Goal: Task Accomplishment & Management: Complete application form

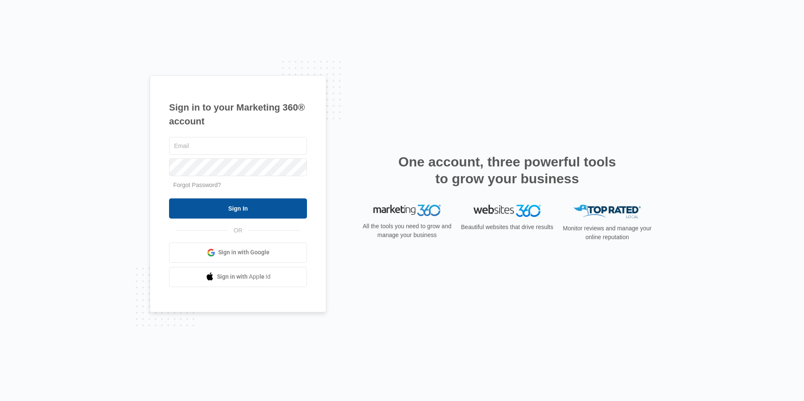
type input "[EMAIL_ADDRESS][DOMAIN_NAME]"
click at [211, 208] on input "Sign In" at bounding box center [238, 209] width 138 height 20
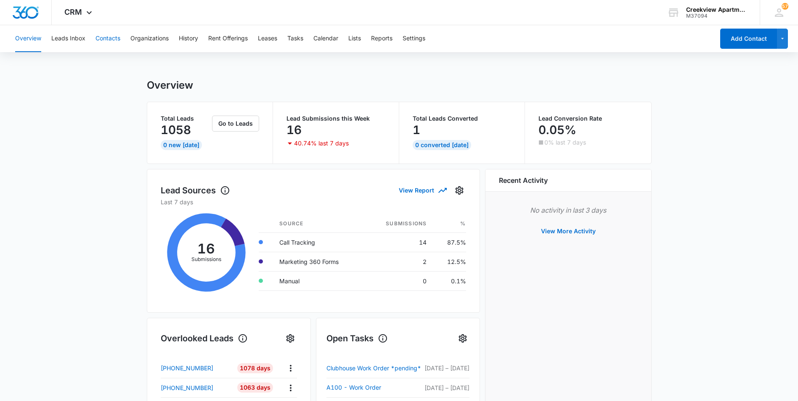
click at [114, 41] on button "Contacts" at bounding box center [108, 38] width 25 height 27
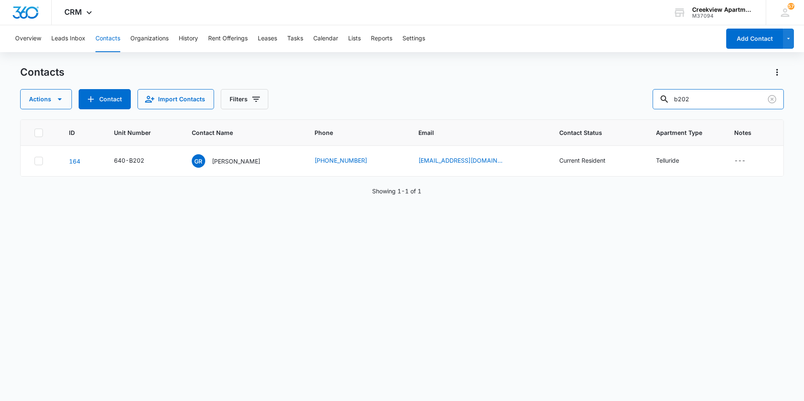
drag, startPoint x: 710, startPoint y: 100, endPoint x: 631, endPoint y: 98, distance: 79.1
click at [631, 98] on div "Actions Contact Import Contacts Filters b202" at bounding box center [402, 99] width 764 height 20
type input "l103"
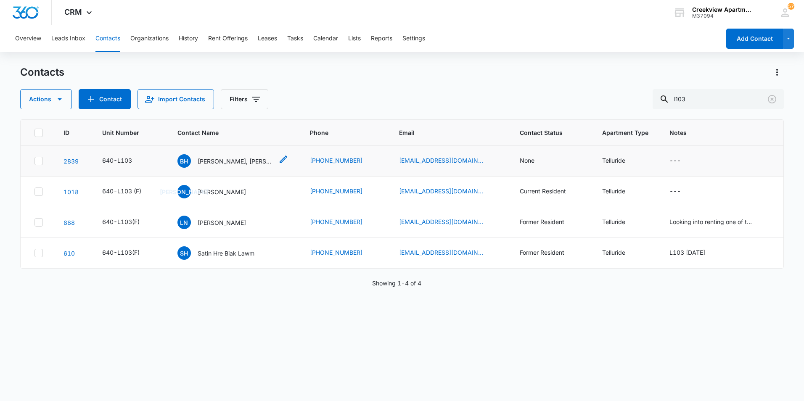
click at [255, 158] on p "Blake Hansen, Jessica White" at bounding box center [236, 161] width 76 height 9
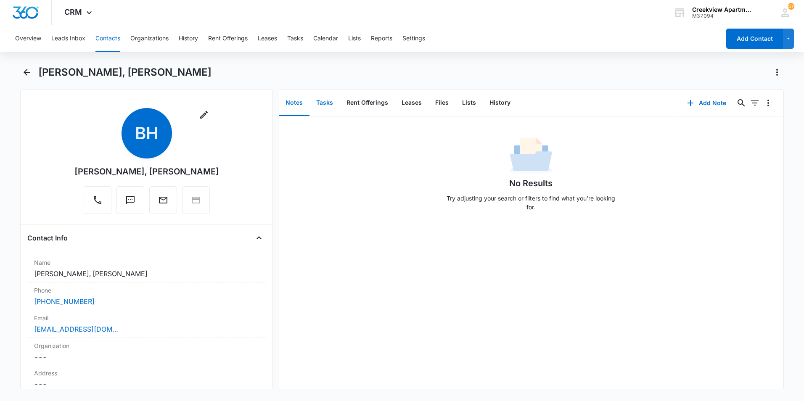
click at [317, 106] on button "Tasks" at bounding box center [325, 103] width 30 height 26
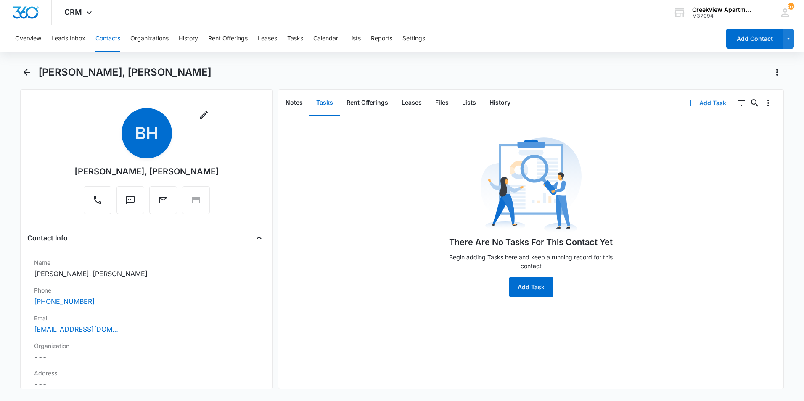
click at [699, 109] on button "Add Task" at bounding box center [708, 103] width 56 height 20
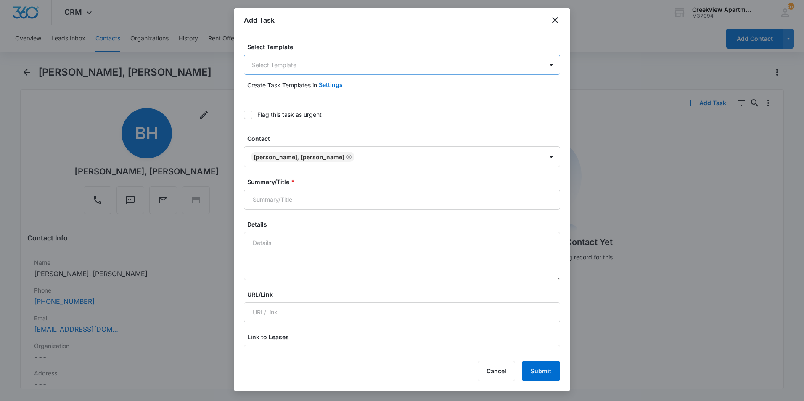
click at [289, 60] on body "CRM Apps Reputation Websites Forms CRM Email Social Content Files Brand AI Assi…" at bounding box center [402, 200] width 804 height 401
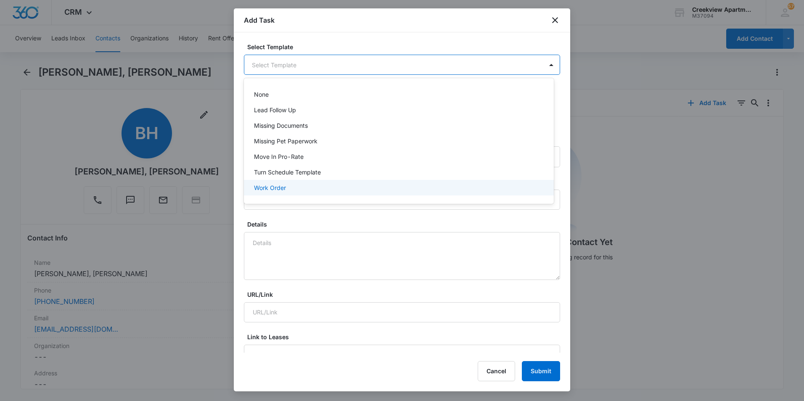
click at [268, 186] on p "Work Order" at bounding box center [270, 187] width 32 height 9
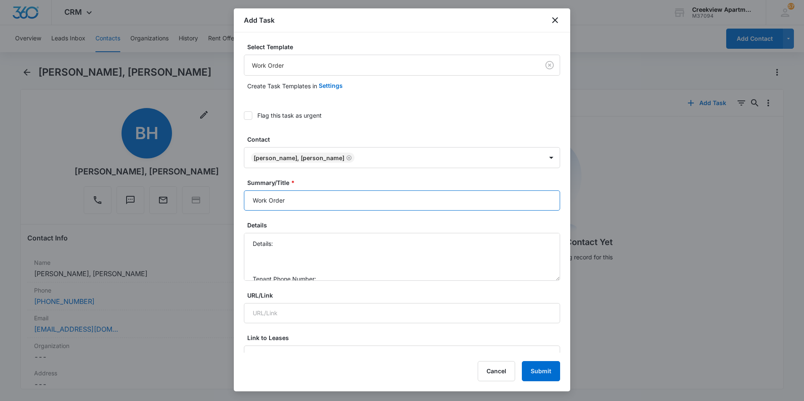
click at [249, 199] on input "Work Order" at bounding box center [402, 201] width 316 height 20
type input "L103 - Work Order"
click at [281, 241] on textarea "Details: Tenant Phone Number: Call Before:" at bounding box center [402, 257] width 316 height 48
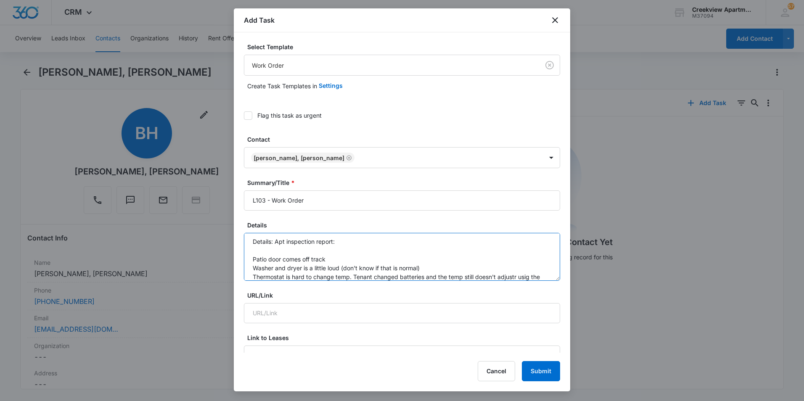
scroll to position [11, 0]
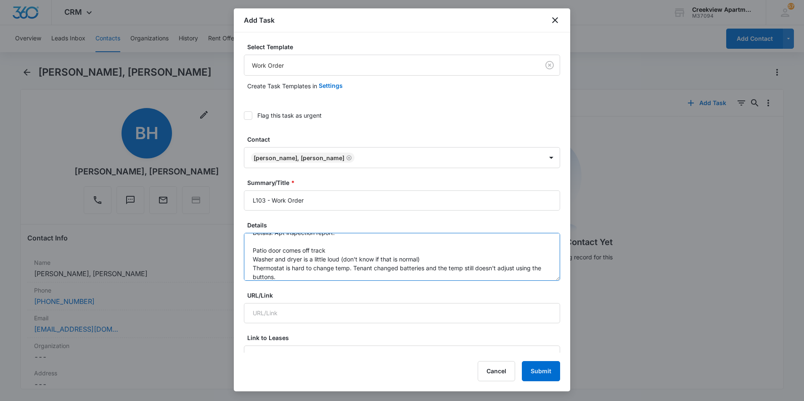
click at [288, 279] on textarea "Details: Apt inspection report: Patio door comes off track Washer and dryer is …" at bounding box center [402, 257] width 316 height 48
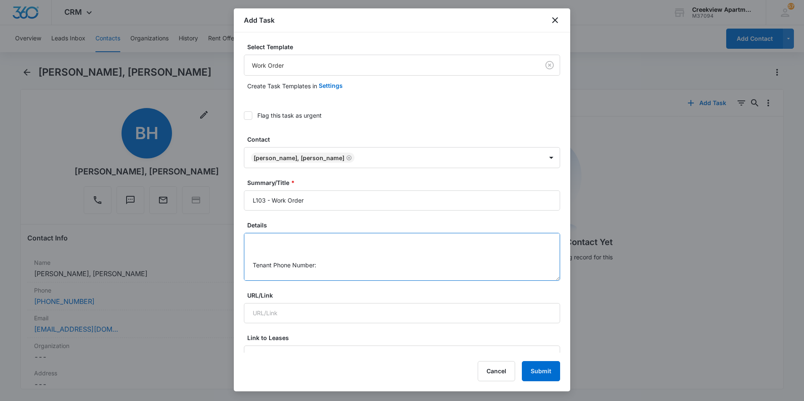
scroll to position [71, 0]
click at [330, 255] on textarea "Details: Apt inspection report: Patio door comes off track Washer and dryer is …" at bounding box center [402, 257] width 316 height 48
click at [312, 273] on textarea "Details: Apt inspection report: Patio door comes off track Washer and dryer is …" at bounding box center [402, 257] width 316 height 48
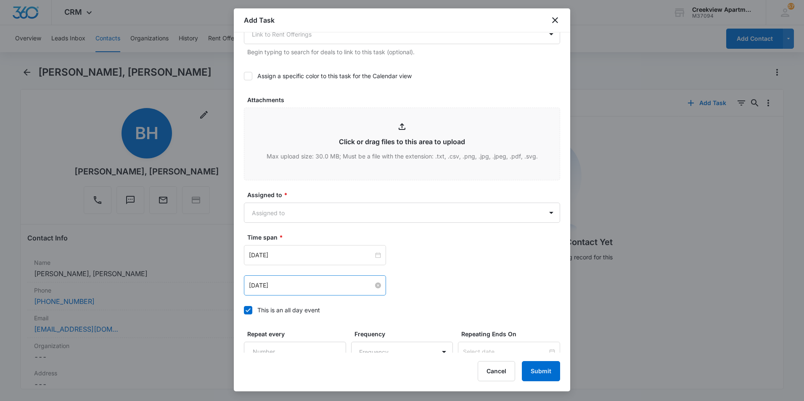
scroll to position [379, 0]
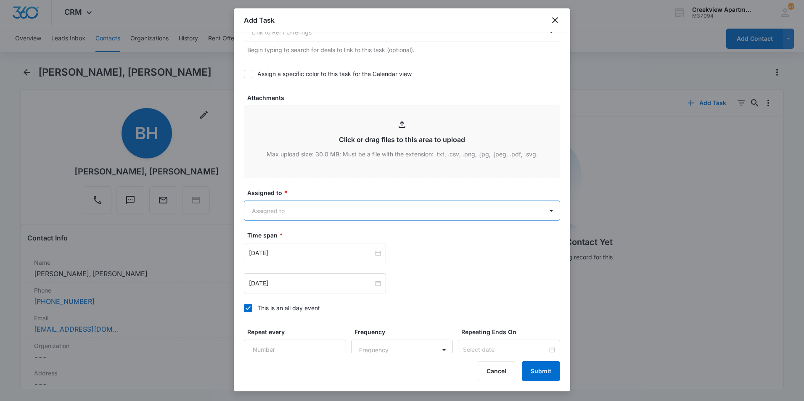
type textarea "Details: Apt inspection report: Patio door comes off track Washer and dryer is …"
click at [321, 211] on body "CRM Apps Reputation Websites Forms CRM Email Social Content Files Brand AI Assi…" at bounding box center [402, 200] width 804 height 401
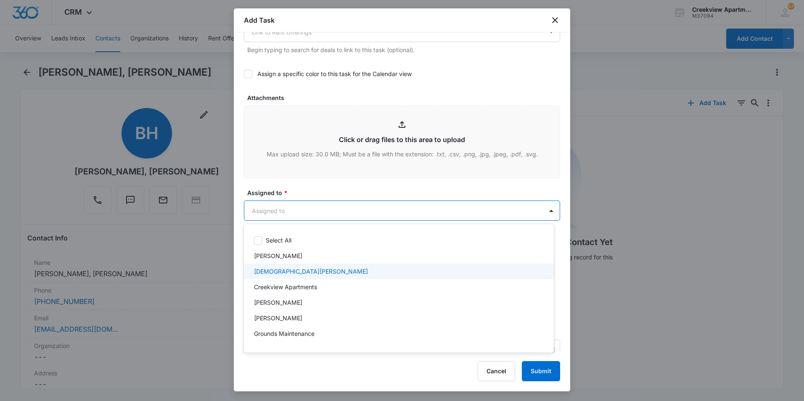
scroll to position [42, 0]
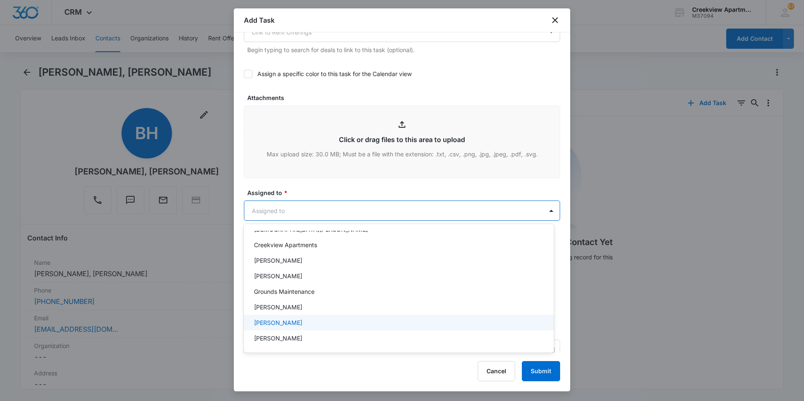
click at [278, 329] on div "Javier Garcia" at bounding box center [399, 323] width 310 height 16
click at [318, 183] on div at bounding box center [402, 200] width 804 height 401
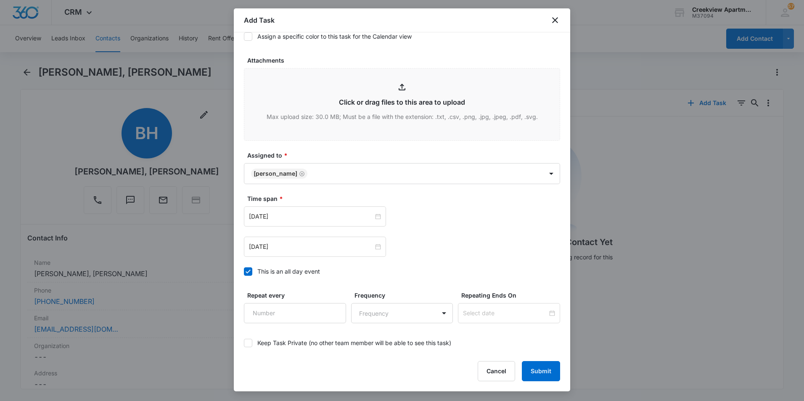
scroll to position [458, 0]
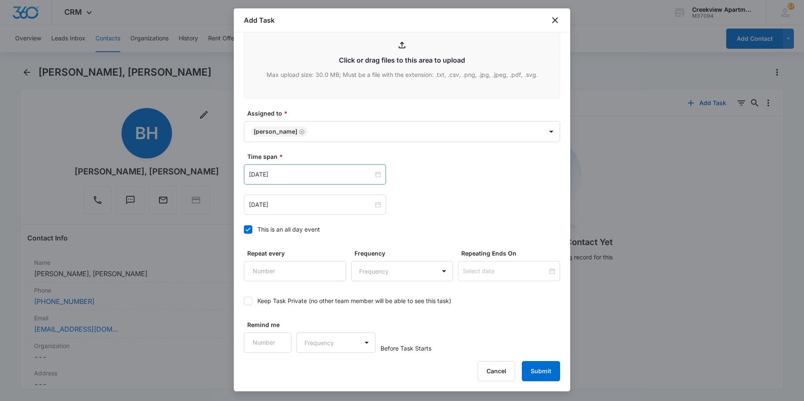
click at [358, 183] on div "Jan 31, 2023" at bounding box center [315, 175] width 142 height 20
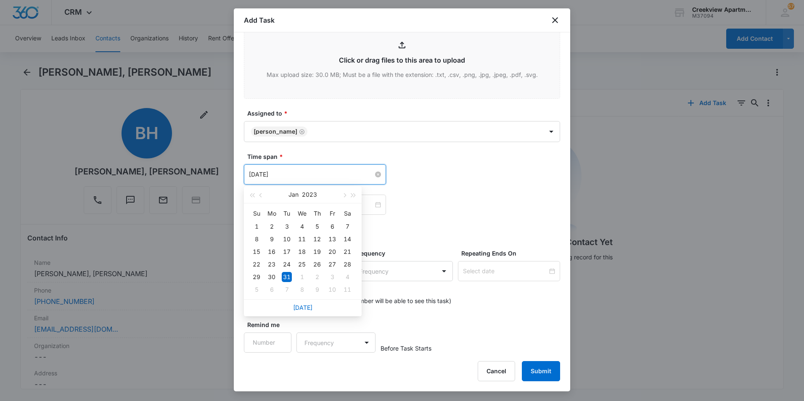
click at [357, 176] on input "Jan 31, 2023" at bounding box center [311, 174] width 125 height 9
click at [301, 305] on link "Today" at bounding box center [302, 307] width 19 height 7
type input "Oct 13, 2025"
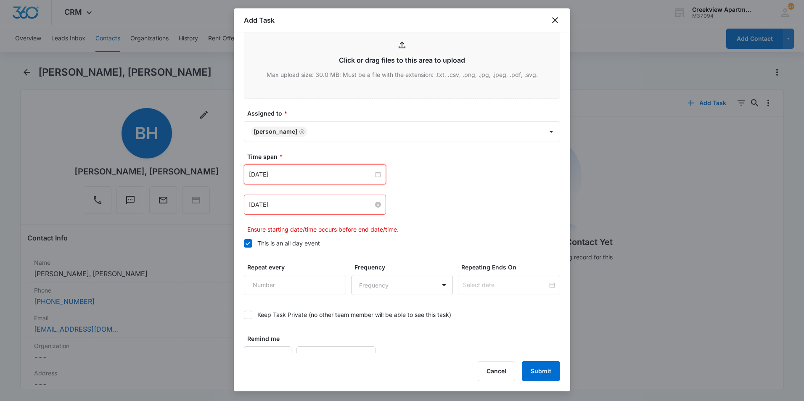
click at [354, 206] on input "Jan 31, 2023" at bounding box center [311, 204] width 125 height 9
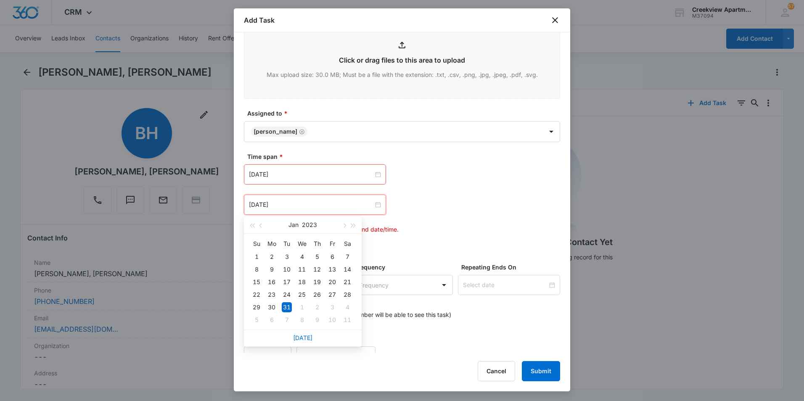
click at [299, 328] on div "Su Mo Tu We Th Fr Sa 1 2 3 4 5 6 7 8 9 10 11 12 13 14 15 16 17 18 19 20 21 22 2…" at bounding box center [303, 282] width 118 height 96
click at [302, 335] on link "Today" at bounding box center [302, 338] width 19 height 7
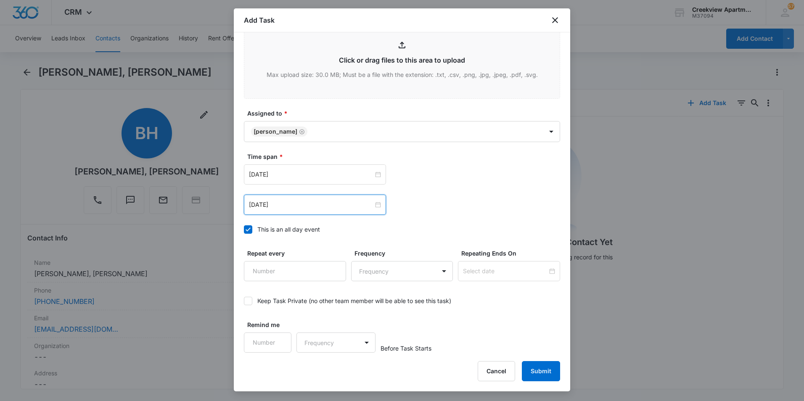
click at [371, 214] on div "Oct 13, 2025" at bounding box center [315, 205] width 142 height 20
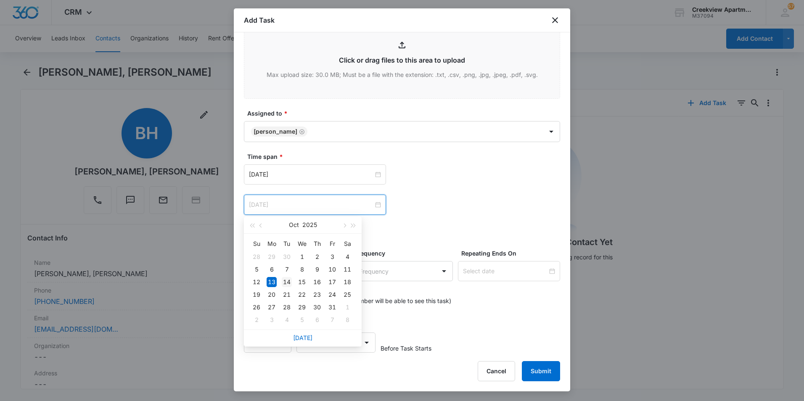
type input "Oct 14, 2025"
click at [285, 285] on div "14" at bounding box center [287, 282] width 10 height 10
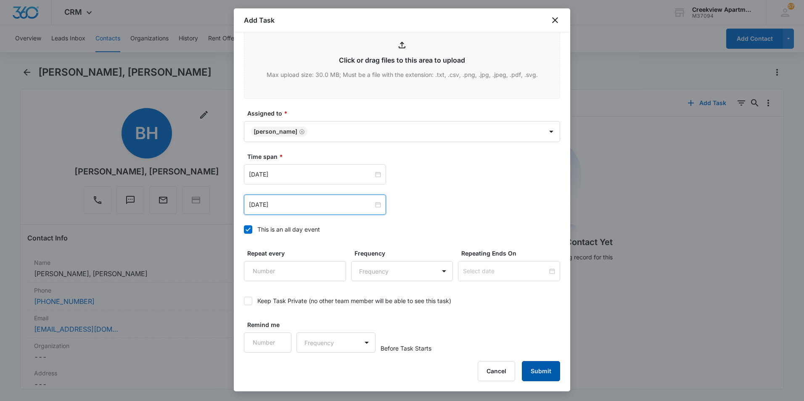
click at [535, 367] on button "Submit" at bounding box center [541, 371] width 38 height 20
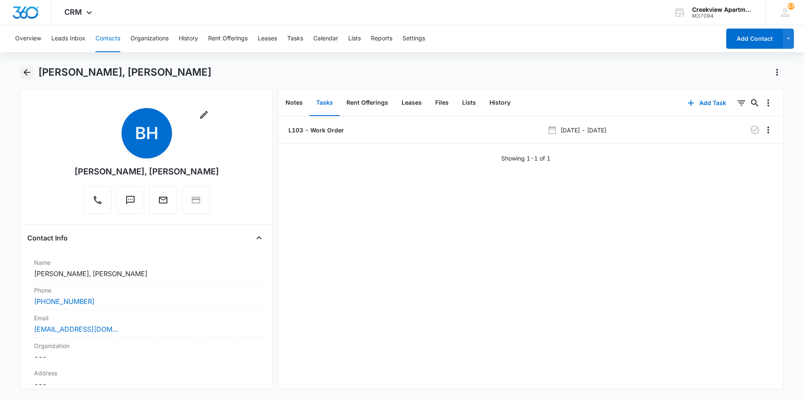
click at [21, 70] on button "Back" at bounding box center [26, 72] width 13 height 13
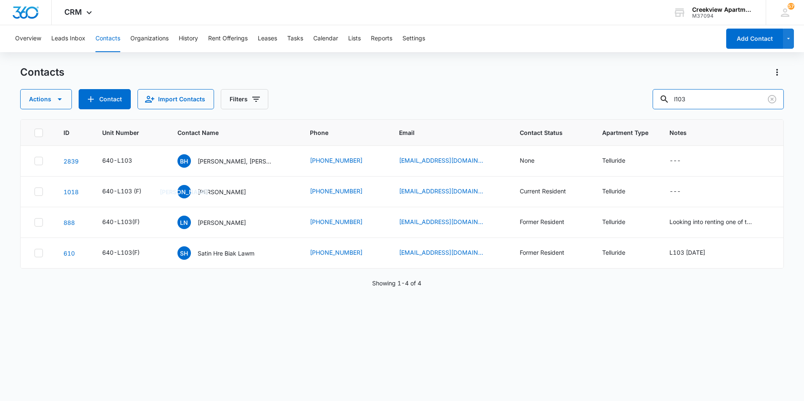
drag, startPoint x: 716, startPoint y: 95, endPoint x: 645, endPoint y: 99, distance: 70.8
click at [645, 99] on div "Actions Contact Import Contacts Filters l103" at bounding box center [402, 99] width 764 height 20
type input "p305"
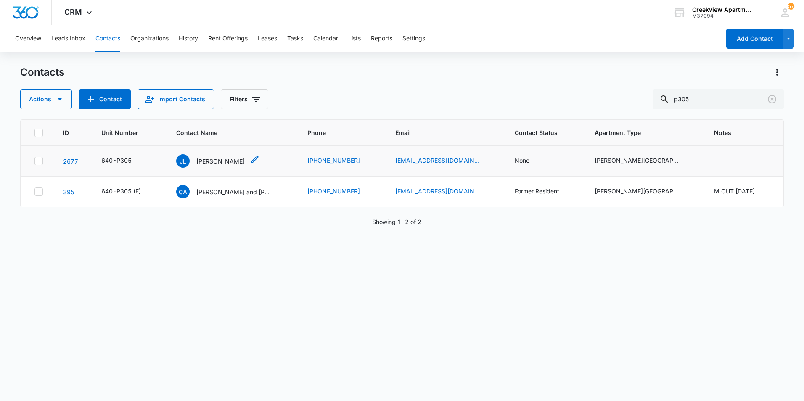
click at [235, 159] on p "Jessica Lloyd" at bounding box center [220, 161] width 48 height 9
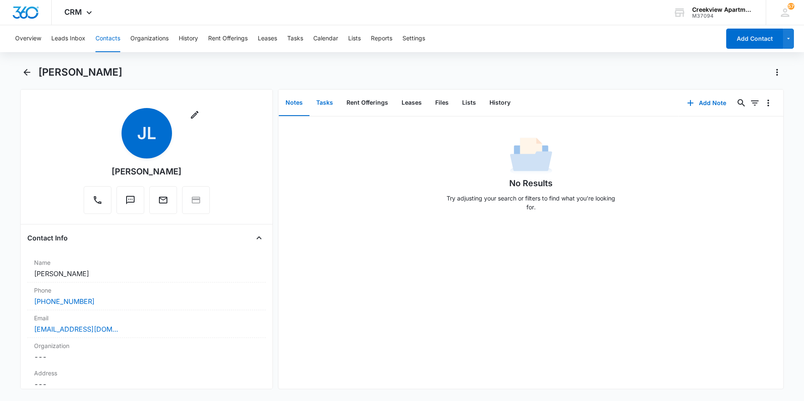
click at [325, 102] on button "Tasks" at bounding box center [325, 103] width 30 height 26
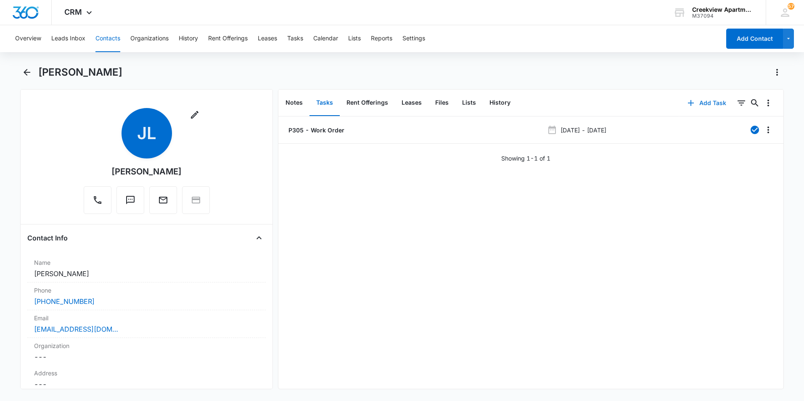
click at [704, 98] on button "Add Task" at bounding box center [708, 103] width 56 height 20
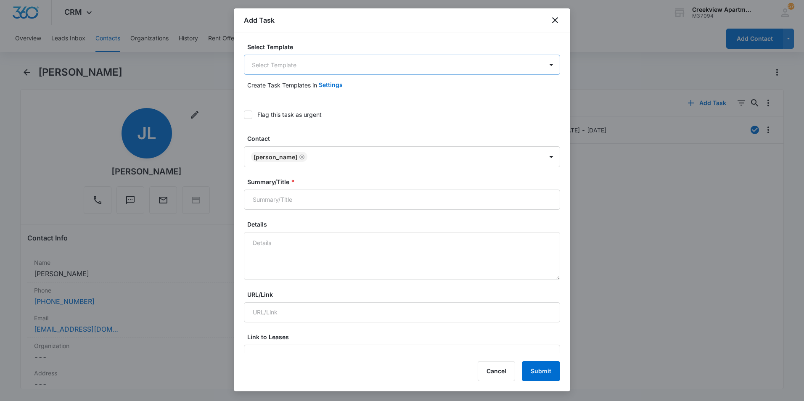
click at [268, 71] on body "CRM Apps Reputation Websites Forms CRM Email Social Content Files Brand AI Assi…" at bounding box center [402, 200] width 804 height 401
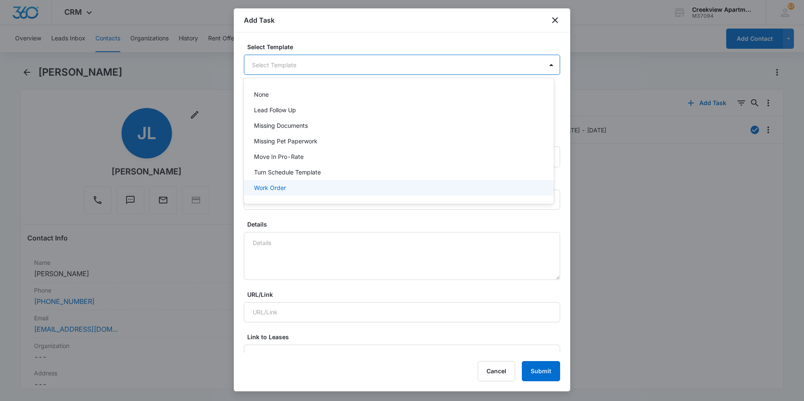
drag, startPoint x: 270, startPoint y: 183, endPoint x: 272, endPoint y: 177, distance: 6.7
click at [270, 183] on div "Work Order" at bounding box center [399, 188] width 310 height 16
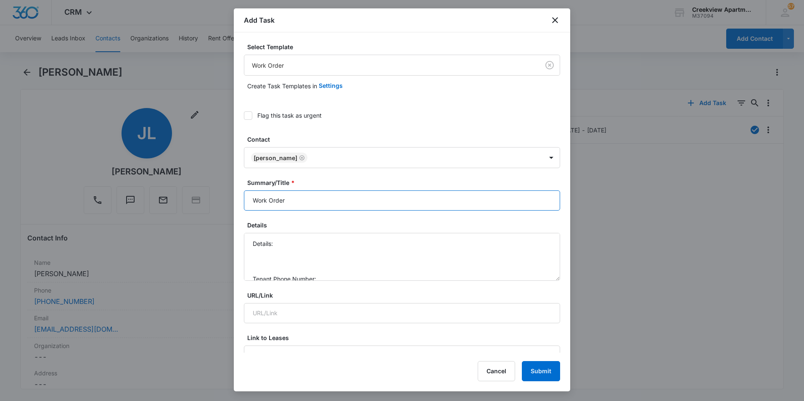
click at [249, 199] on input "Work Order" at bounding box center [402, 201] width 316 height 20
type input "P305 - Work Order"
click at [296, 247] on textarea "Details: Tenant Phone Number: Call Before:" at bounding box center [402, 257] width 316 height 48
click at [333, 254] on textarea "Details: Pop screen back in, dog pushed it out. Tenant Phone Number: Call Befor…" at bounding box center [402, 257] width 316 height 48
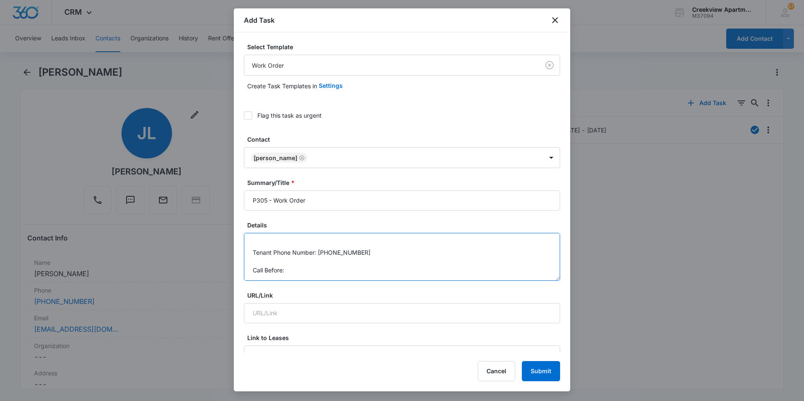
click at [311, 275] on textarea "Details: Pop screen back in, dog pushed it out. Tenant Phone Number: 9704519406…" at bounding box center [402, 257] width 316 height 48
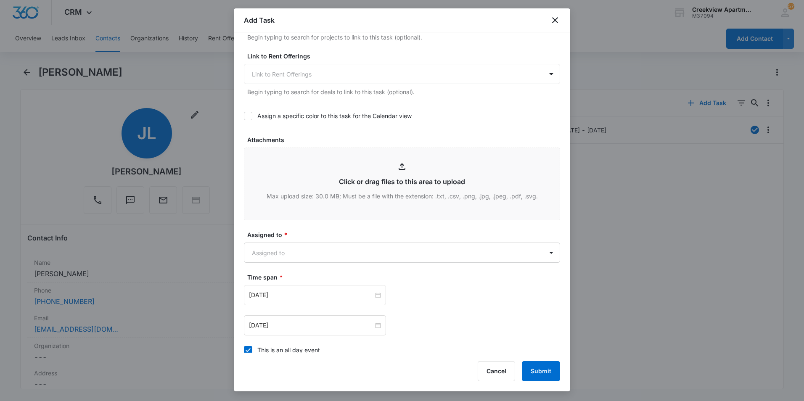
scroll to position [457, 0]
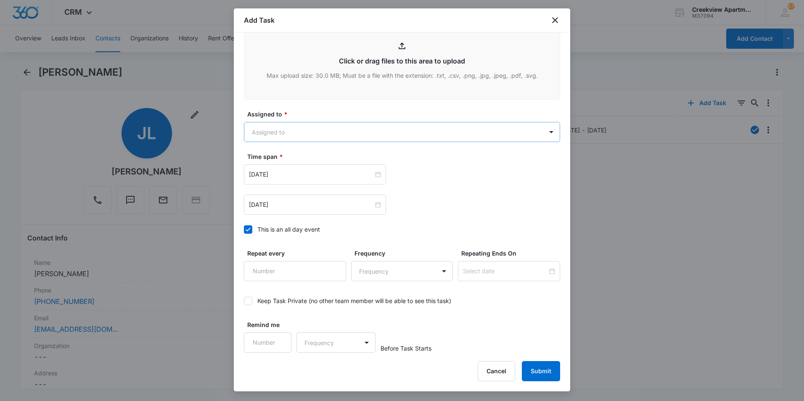
type textarea "Details: Pop screen back in, dog pushed it out. Tenant Phone Number: 9704519406…"
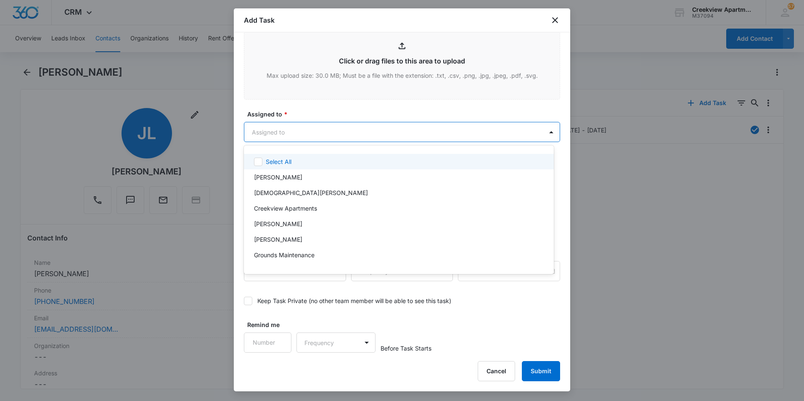
click at [299, 131] on body "CRM Apps Reputation Websites Forms CRM Email Social Content Files Brand AI Assi…" at bounding box center [402, 200] width 804 height 401
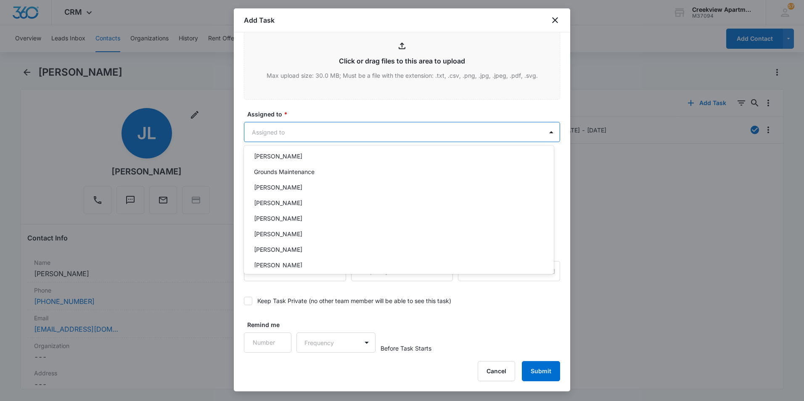
scroll to position [84, 0]
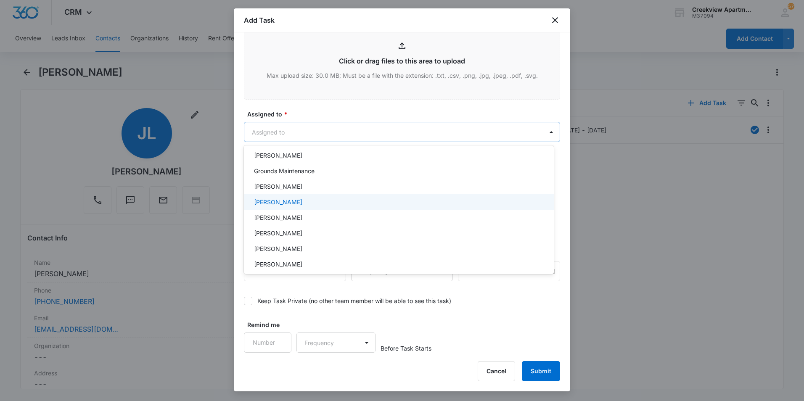
click at [281, 206] on p "Javier Garcia" at bounding box center [278, 202] width 48 height 9
click at [332, 108] on div at bounding box center [402, 200] width 804 height 401
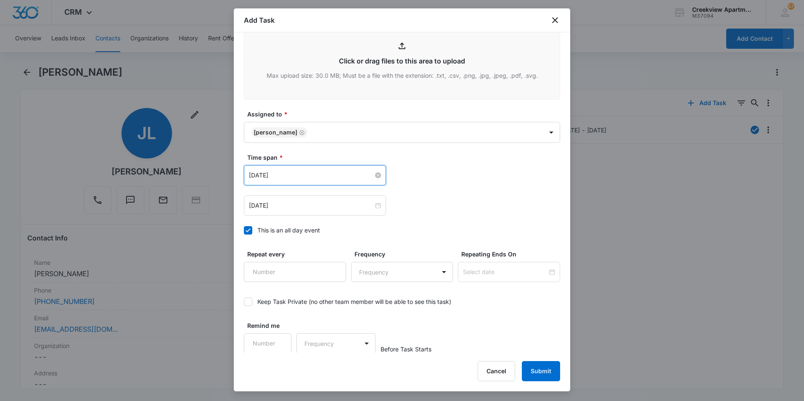
click at [368, 176] on input "Jan 31, 2023" at bounding box center [311, 175] width 125 height 9
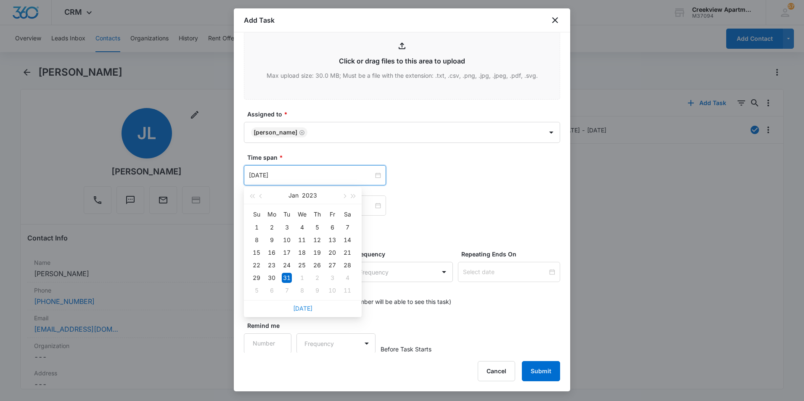
click at [309, 309] on link "Today" at bounding box center [302, 308] width 19 height 7
type input "Oct 13, 2025"
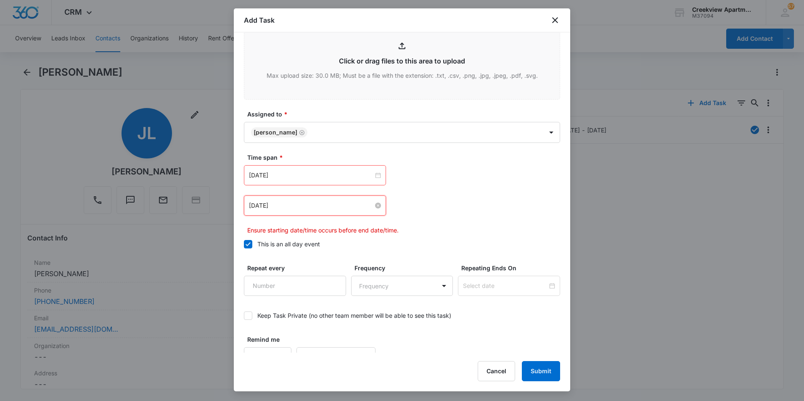
click at [368, 207] on input "Jan 31, 2023" at bounding box center [311, 205] width 125 height 9
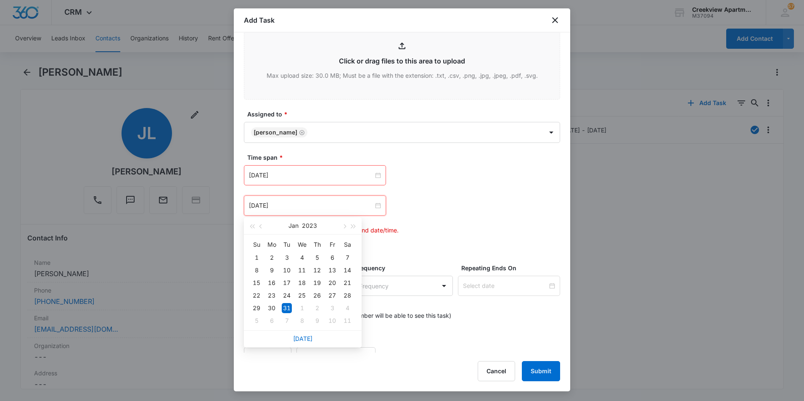
click at [300, 335] on div "Today" at bounding box center [303, 339] width 118 height 17
click at [297, 339] on link "Today" at bounding box center [302, 338] width 19 height 7
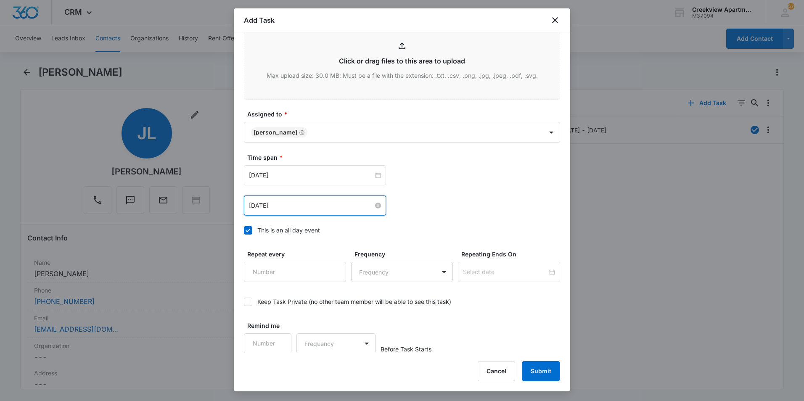
click at [371, 202] on input "Oct 13, 2025" at bounding box center [311, 205] width 125 height 9
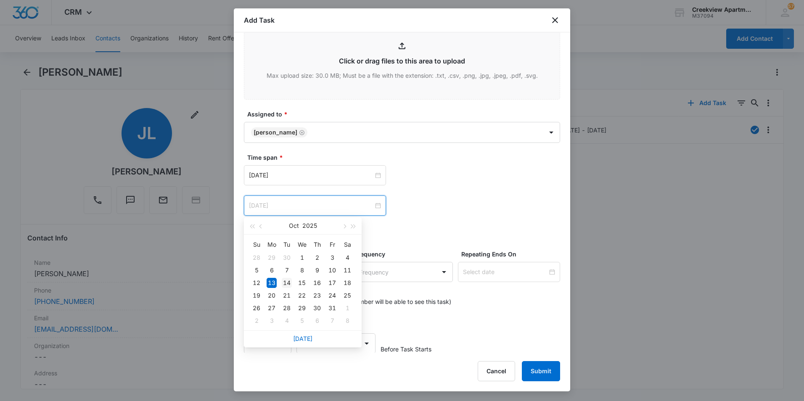
type input "Oct 14, 2025"
click at [289, 288] on td "14" at bounding box center [286, 283] width 15 height 13
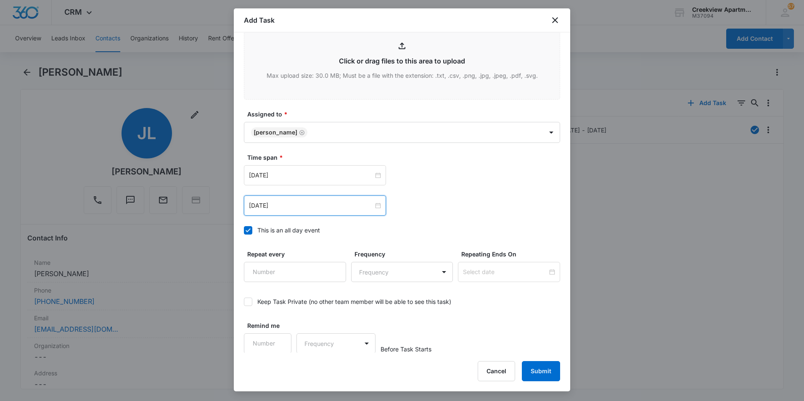
scroll to position [458, 0]
click at [550, 377] on button "Submit" at bounding box center [541, 371] width 38 height 20
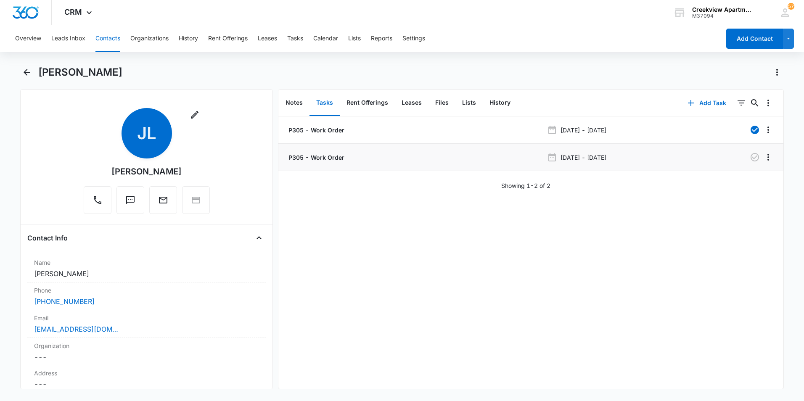
click at [338, 158] on p "P305 - Work Order" at bounding box center [316, 157] width 58 height 9
click at [764, 159] on icon "Overflow Menu" at bounding box center [769, 157] width 10 height 10
click at [737, 184] on button "Edit" at bounding box center [745, 181] width 48 height 13
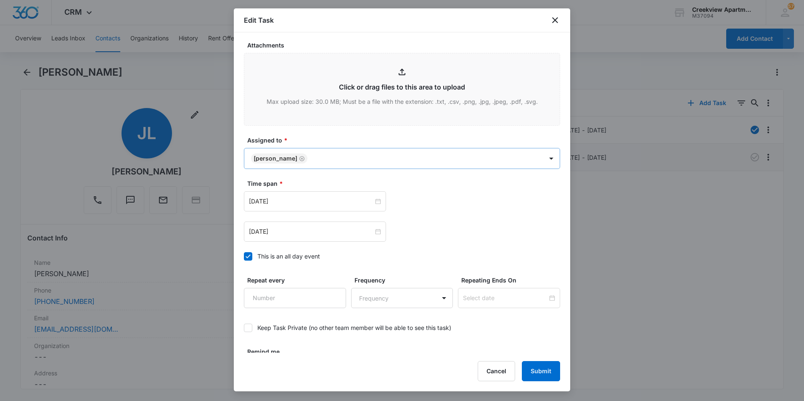
scroll to position [395, 0]
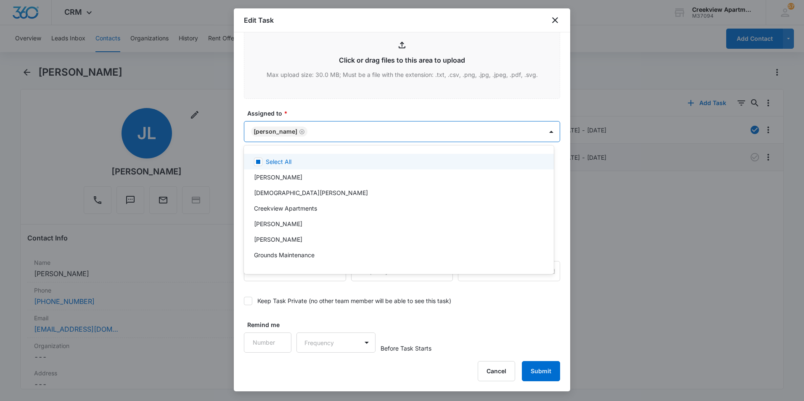
click at [339, 136] on body "CRM Apps Reputation Websites Forms CRM Email Social Content Files Brand AI Assi…" at bounding box center [402, 200] width 804 height 401
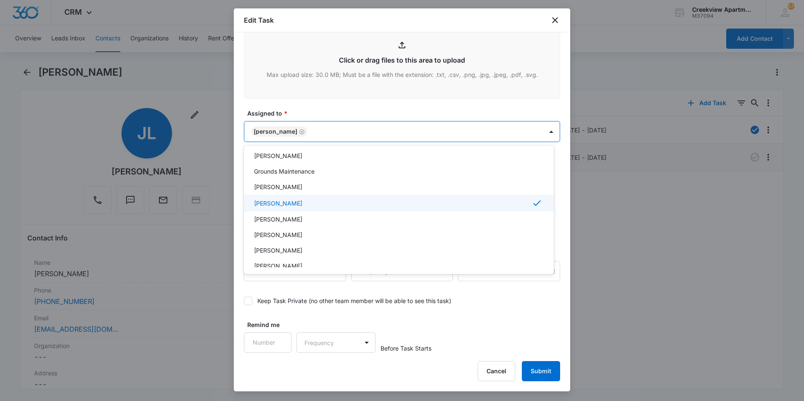
scroll to position [84, 0]
click at [293, 204] on div "Javier Garcia" at bounding box center [398, 203] width 288 height 10
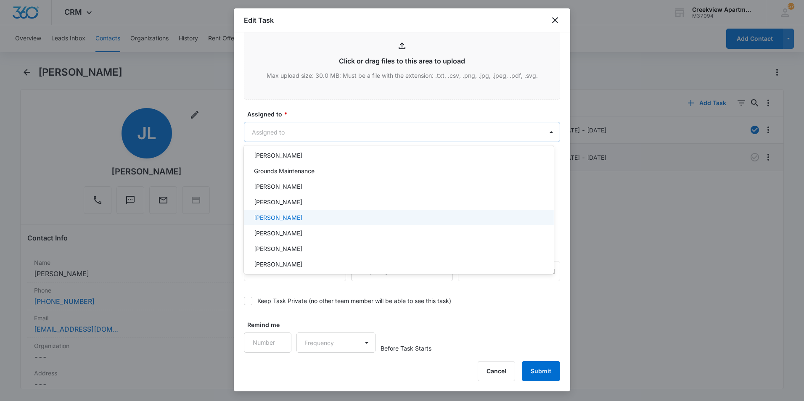
click at [281, 221] on p "John Bridger" at bounding box center [278, 217] width 48 height 9
click at [536, 368] on div at bounding box center [402, 200] width 804 height 401
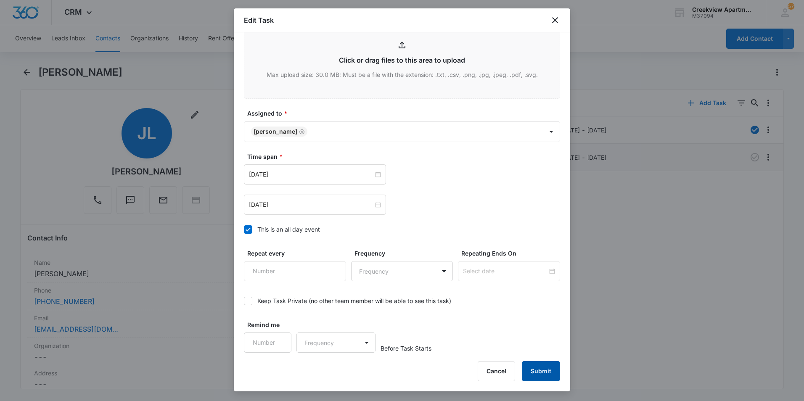
click at [536, 368] on button "Submit" at bounding box center [541, 371] width 38 height 20
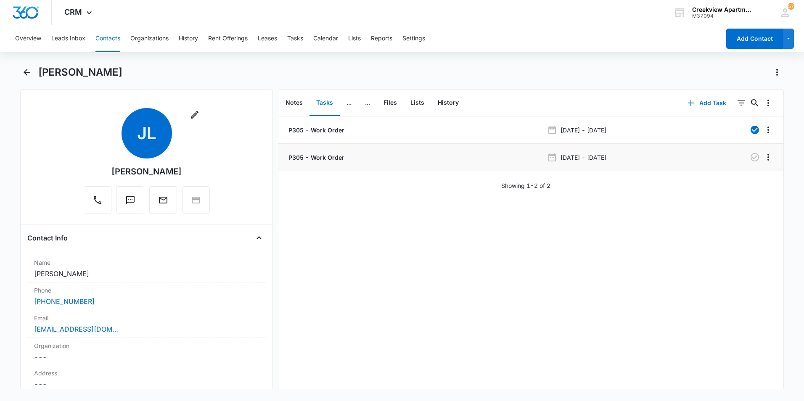
click at [314, 72] on div "Jessica Lloyd" at bounding box center [411, 72] width 746 height 13
click at [20, 72] on button "Back" at bounding box center [26, 72] width 13 height 13
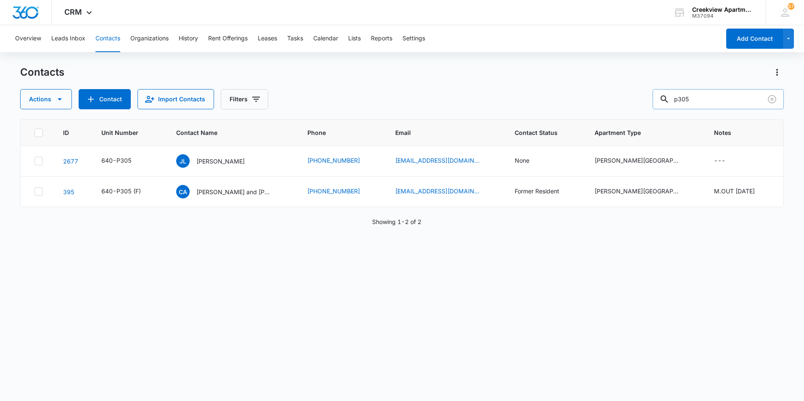
drag, startPoint x: 703, startPoint y: 93, endPoint x: 675, endPoint y: 99, distance: 28.3
click at [675, 99] on div "p305" at bounding box center [718, 99] width 131 height 20
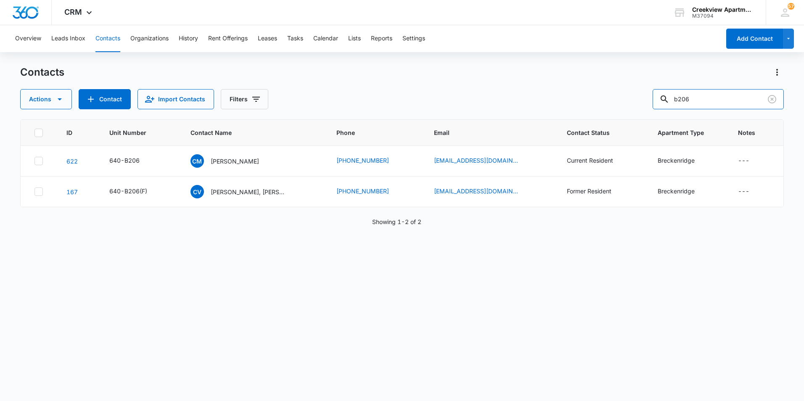
drag, startPoint x: 711, startPoint y: 95, endPoint x: 637, endPoint y: 100, distance: 74.2
click at [637, 100] on div "Actions Contact Import Contacts Filters b206" at bounding box center [402, 99] width 764 height 20
type input "h106"
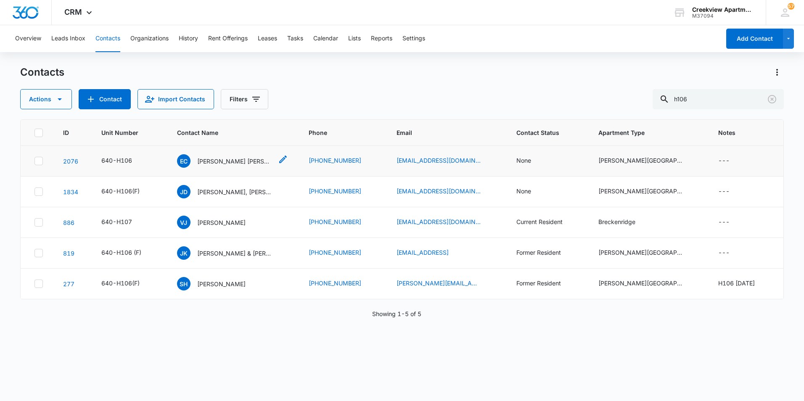
click at [265, 161] on p "Efrain Chavira Katherine Chavira" at bounding box center [235, 161] width 76 height 9
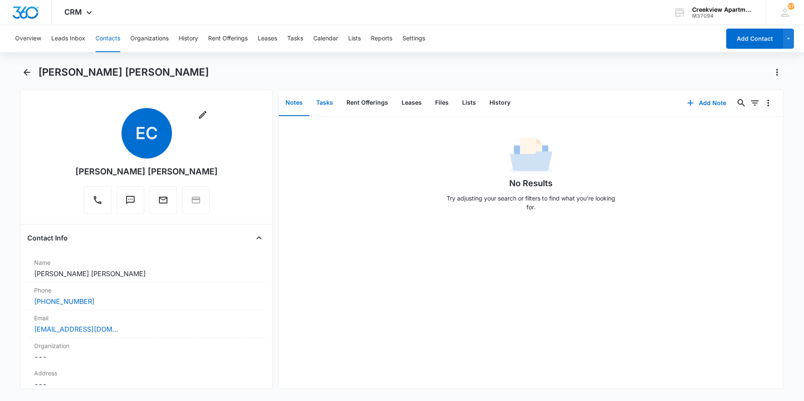
click at [324, 103] on button "Tasks" at bounding box center [325, 103] width 30 height 26
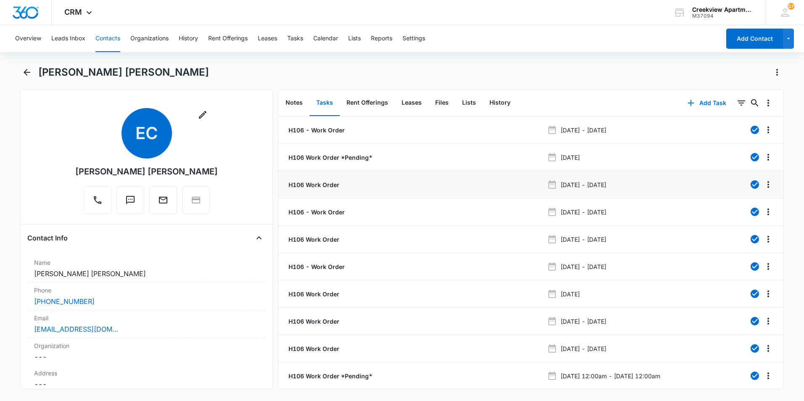
scroll to position [26, 0]
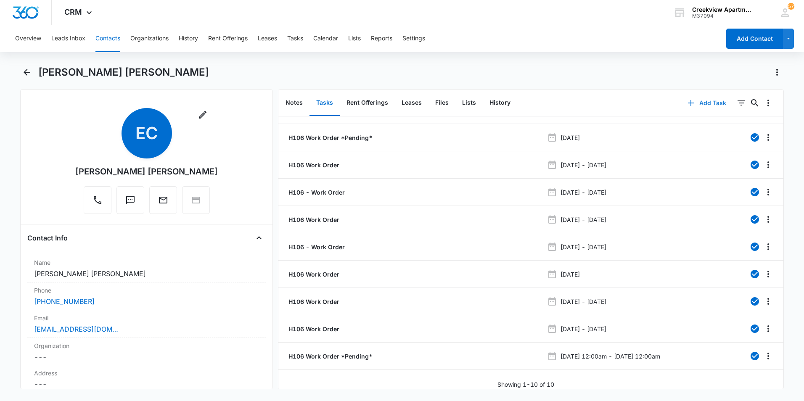
click at [718, 100] on button "Add Task" at bounding box center [708, 103] width 56 height 20
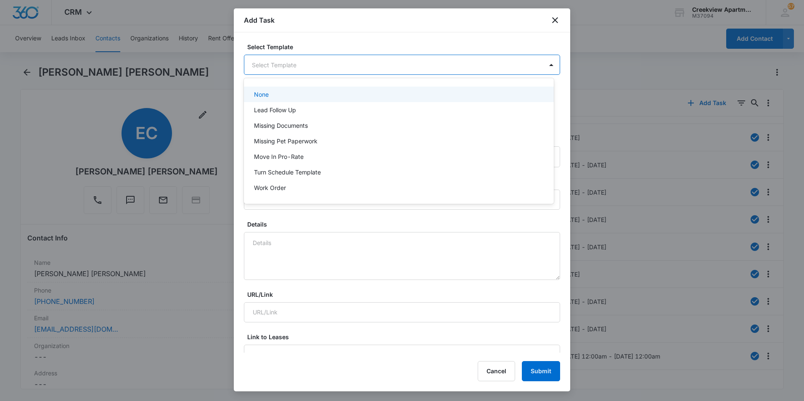
click at [464, 60] on body "CRM Apps Reputation Websites Forms CRM Email Social Content Files Brand AI Assi…" at bounding box center [402, 200] width 804 height 401
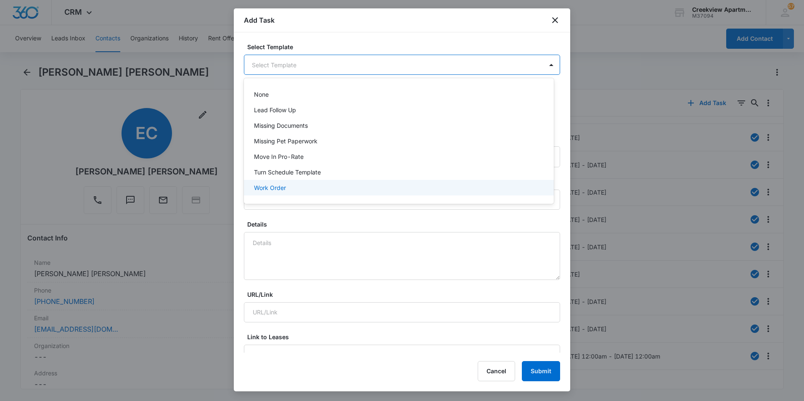
click at [281, 186] on p "Work Order" at bounding box center [270, 187] width 32 height 9
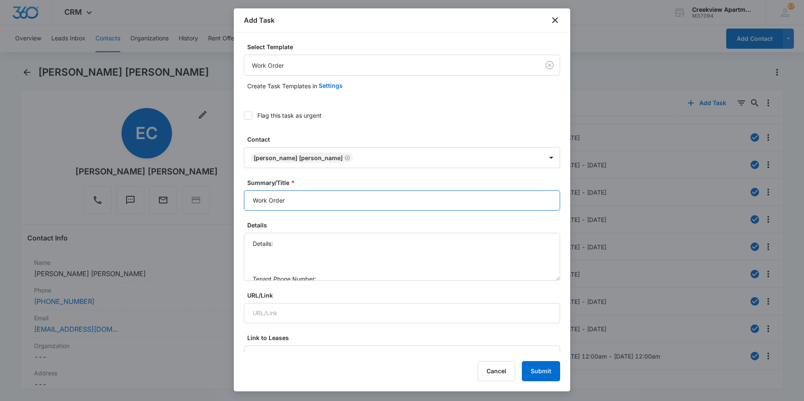
click at [252, 198] on input "Work Order" at bounding box center [402, 201] width 316 height 20
type input "H106 - Work Order"
click at [308, 247] on textarea "Details: Tenant Phone Number: Call Before:" at bounding box center [402, 257] width 316 height 48
click at [252, 112] on icon at bounding box center [248, 116] width 8 height 8
click at [244, 116] on input "Flag this task as urgent" at bounding box center [244, 116] width 0 height 0
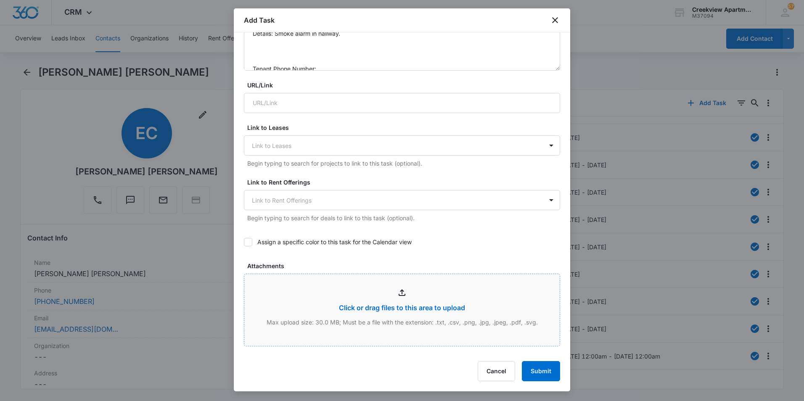
scroll to position [0, 0]
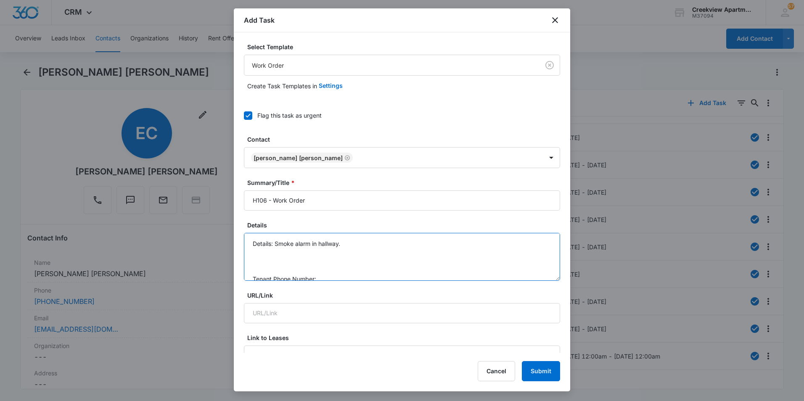
click at [359, 247] on textarea "Details: Smoke alarm in hallway. Tenant Phone Number: Call Before:" at bounding box center [402, 257] width 316 height 48
click at [332, 255] on textarea "Details: Smoke alarm in hallway is beeping, tenant disconnected it but didn't r…" at bounding box center [402, 257] width 316 height 48
click at [295, 273] on textarea "Details: Smoke alarm in hallway is beeping, tenant disconnected it but didn't r…" at bounding box center [402, 257] width 316 height 48
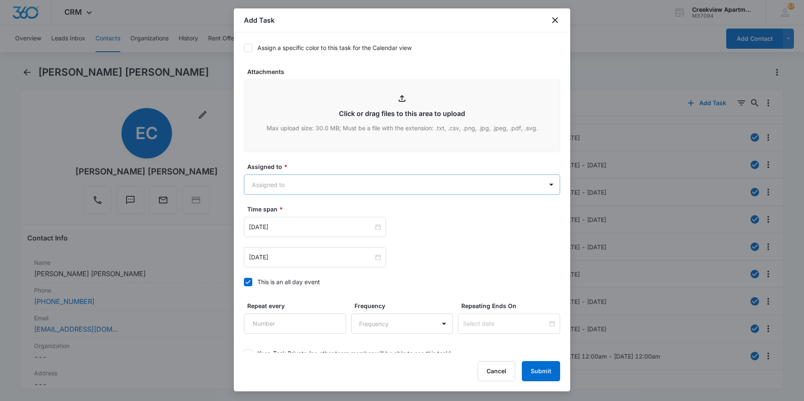
scroll to position [457, 0]
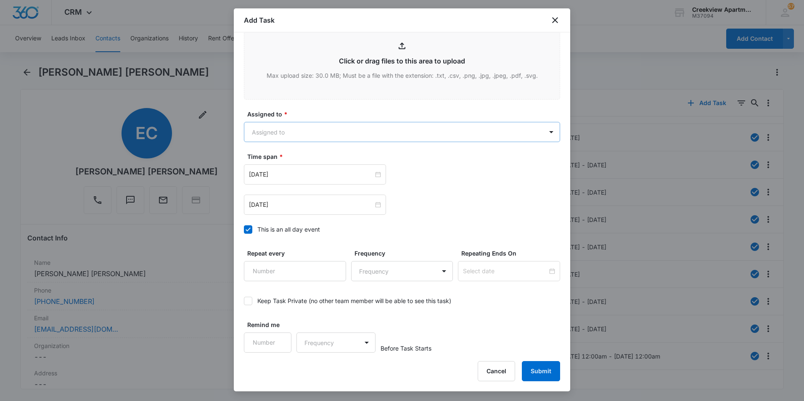
type textarea "Details: Smoke alarm in hallway is beeping, tenant disconnected it but didn't r…"
click at [303, 131] on body "CRM Apps Reputation Websites Forms CRM Email Social Content Files Brand AI Assi…" at bounding box center [402, 200] width 804 height 401
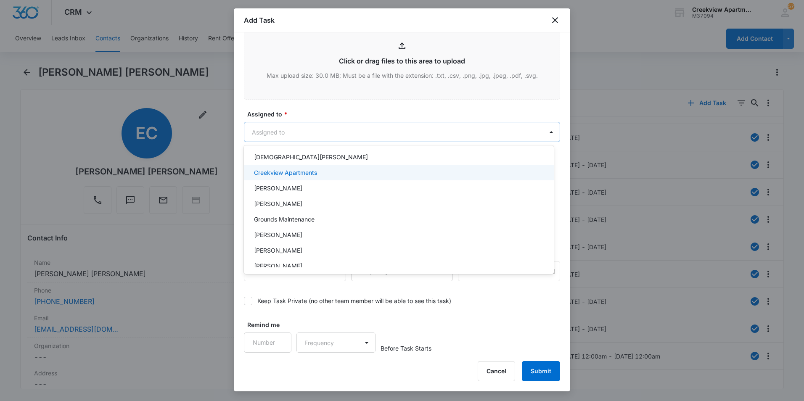
scroll to position [84, 0]
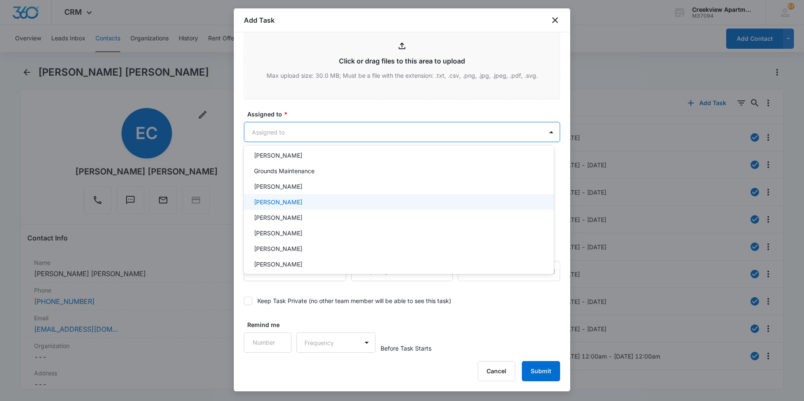
click at [272, 197] on div "Javier Garcia" at bounding box center [399, 202] width 310 height 16
click at [329, 109] on div at bounding box center [402, 200] width 804 height 401
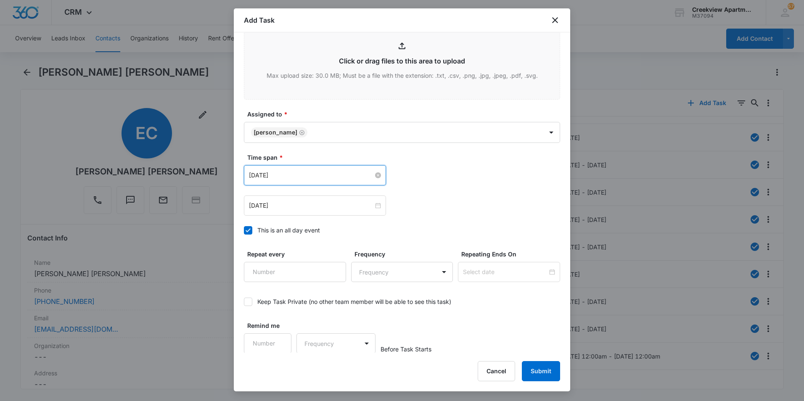
click at [361, 172] on input "Jan 31, 2023" at bounding box center [311, 175] width 125 height 9
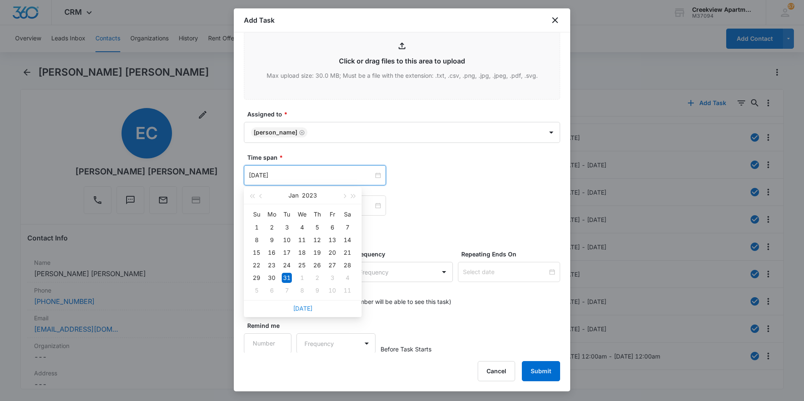
click at [300, 308] on link "Today" at bounding box center [302, 308] width 19 height 7
type input "Oct 13, 2025"
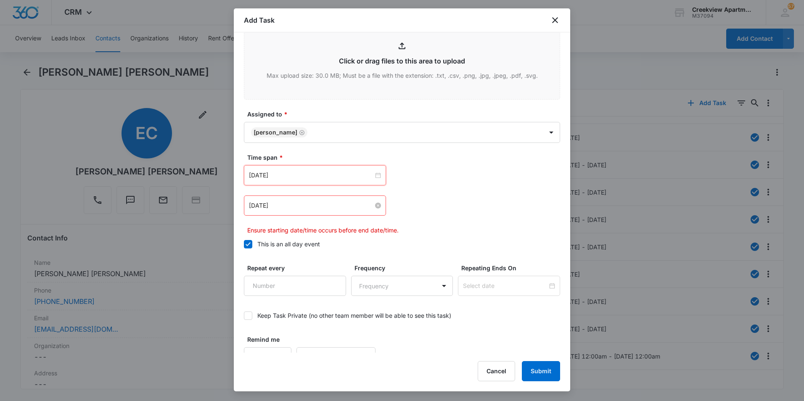
click at [372, 204] on div "Jan 31, 2023" at bounding box center [315, 205] width 132 height 9
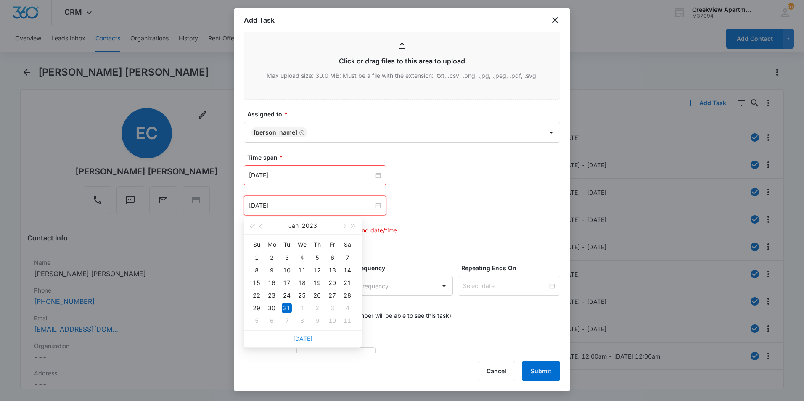
click at [297, 341] on link "Today" at bounding box center [302, 338] width 19 height 7
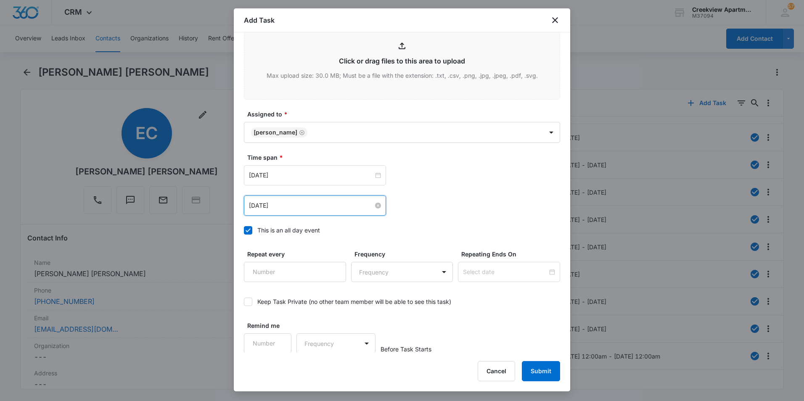
click at [348, 210] on input "Oct 13, 2025" at bounding box center [311, 205] width 125 height 9
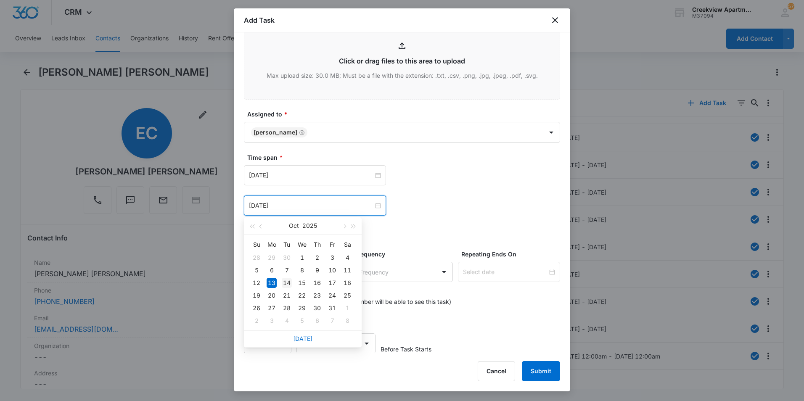
type input "Oct 14, 2025"
click at [286, 287] on div "14" at bounding box center [287, 283] width 10 height 10
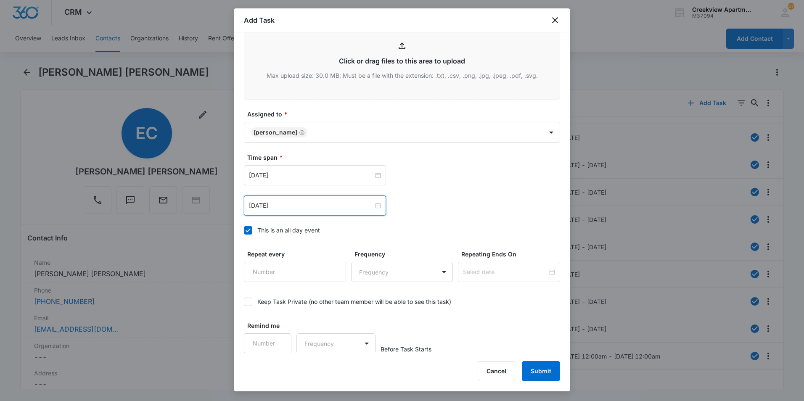
click at [514, 174] on div "Oct 13, 2025 Oct 2025 Su Mo Tu We Th Fr Sa 28 29 30 1 2 3 4 5 6 7 8 9 10 11 12 …" at bounding box center [402, 175] width 316 height 20
click at [550, 374] on button "Submit" at bounding box center [541, 371] width 38 height 20
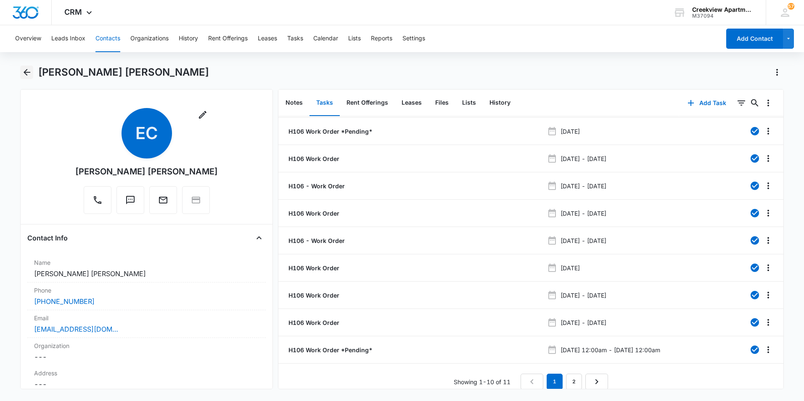
click at [27, 67] on button "Back" at bounding box center [26, 72] width 13 height 13
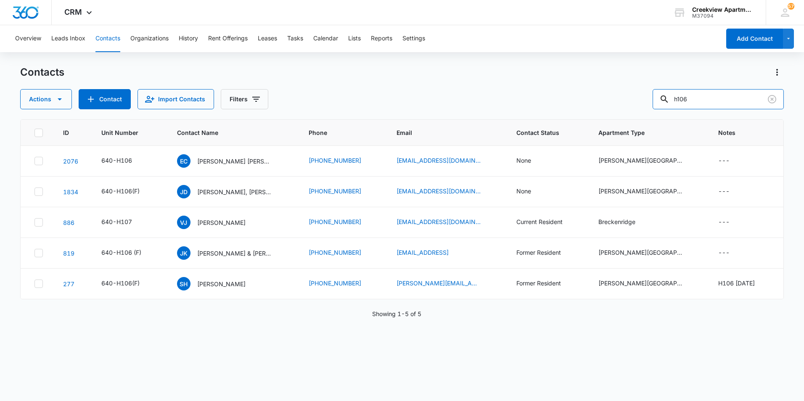
drag, startPoint x: 705, startPoint y: 96, endPoint x: 625, endPoint y: 95, distance: 79.9
click at [625, 95] on div "Actions Contact Import Contacts Filters h106" at bounding box center [402, 99] width 764 height 20
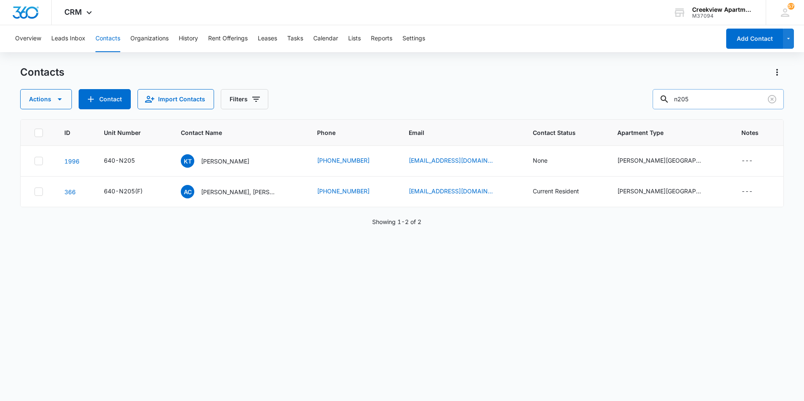
drag, startPoint x: 702, startPoint y: 98, endPoint x: 671, endPoint y: 95, distance: 31.2
click at [671, 95] on div "n205" at bounding box center [718, 99] width 131 height 20
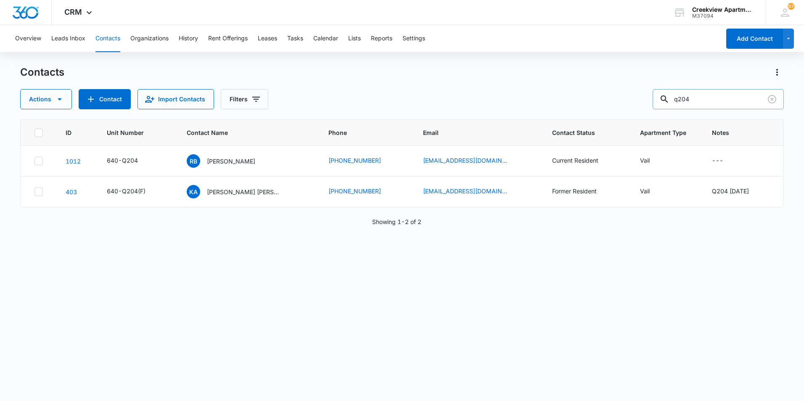
drag, startPoint x: 709, startPoint y: 92, endPoint x: 666, endPoint y: 92, distance: 42.9
click at [666, 92] on div "q204" at bounding box center [718, 99] width 131 height 20
type input "n205"
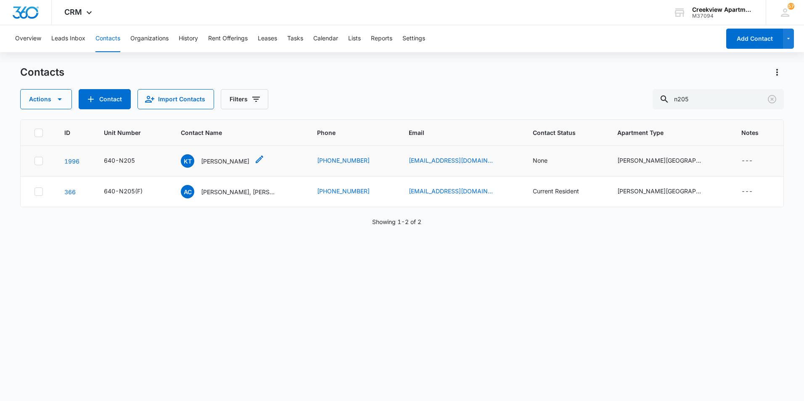
click at [218, 163] on p "Kerri Tucker" at bounding box center [225, 161] width 48 height 9
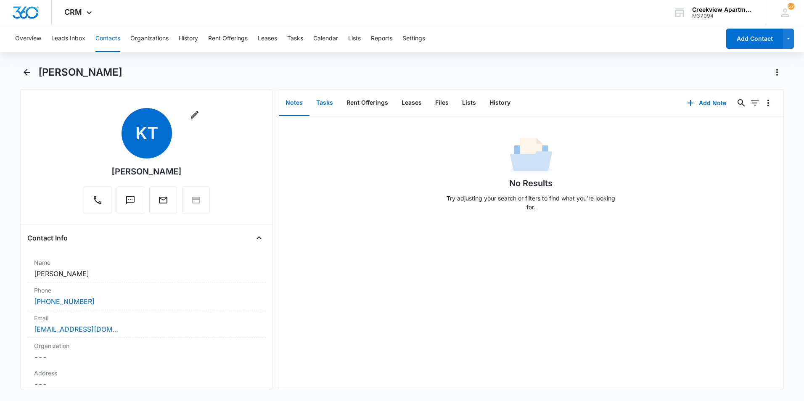
click at [324, 109] on button "Tasks" at bounding box center [325, 103] width 30 height 26
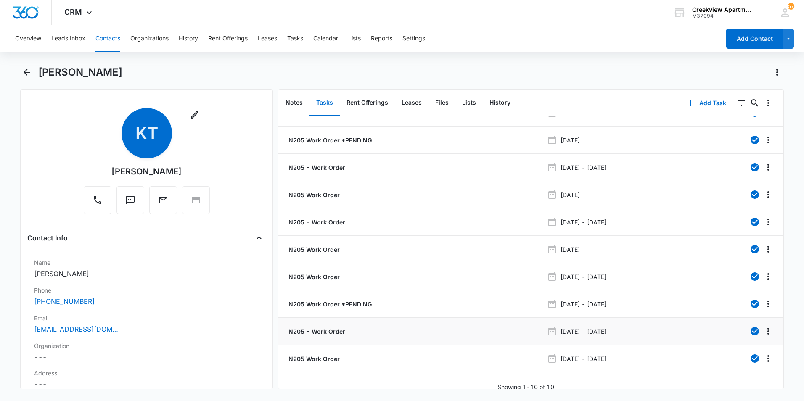
scroll to position [26, 0]
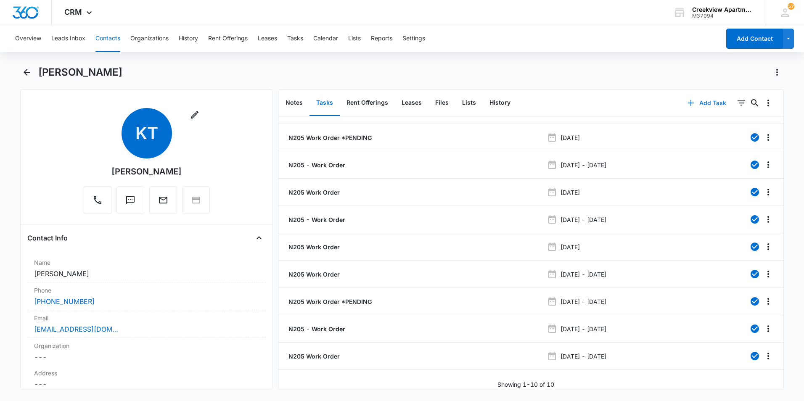
click at [687, 105] on icon "button" at bounding box center [691, 103] width 10 height 10
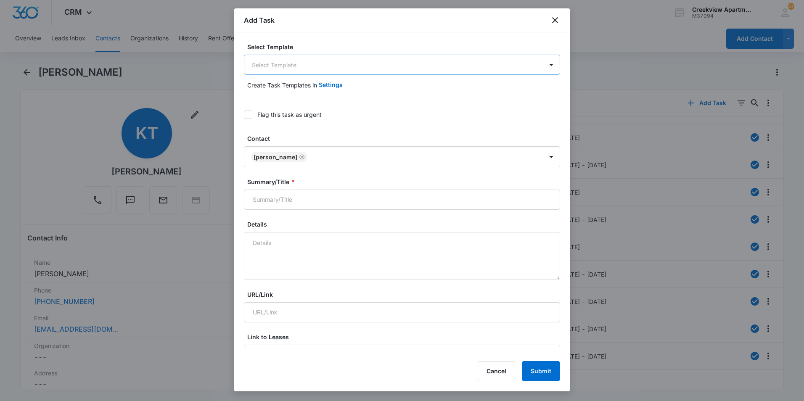
click at [321, 61] on body "CRM Apps Reputation Websites Forms CRM Email Social Content Files Brand AI Assi…" at bounding box center [402, 200] width 804 height 401
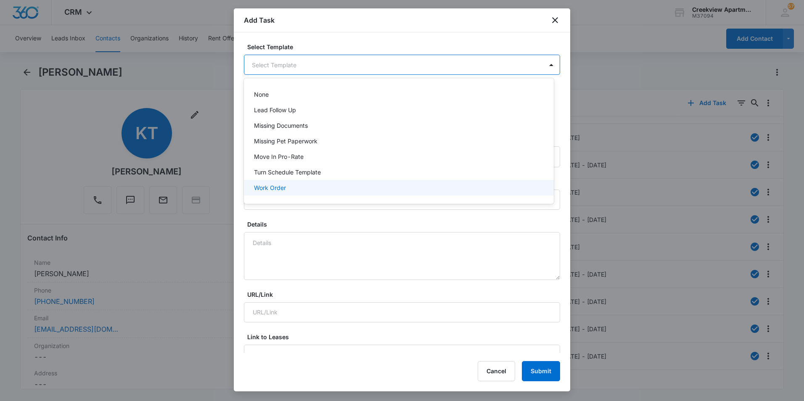
click at [287, 189] on div "Work Order" at bounding box center [398, 187] width 288 height 9
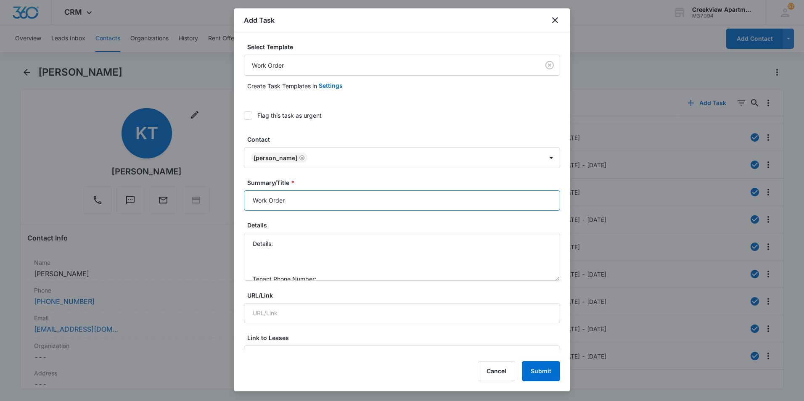
click at [249, 196] on input "Work Order" at bounding box center [402, 201] width 316 height 20
type input "N205 - Work Order"
click at [287, 239] on textarea "Details: Tenant Phone Number: Call Before:" at bounding box center [402, 257] width 316 height 48
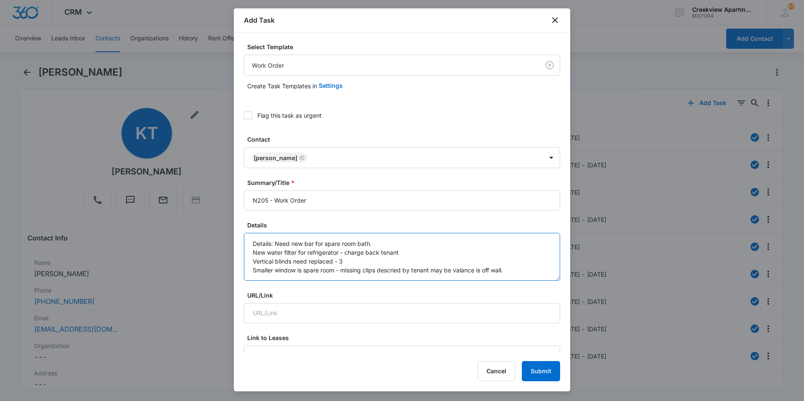
click at [521, 269] on textarea "Details: Need new bar for spare room bath. New water filter for refrigerator - …" at bounding box center [402, 257] width 316 height 48
click at [396, 269] on textarea "Details: Need new bar for spare room bath. New water filter for refrigerator - …" at bounding box center [402, 257] width 316 height 48
click at [510, 268] on textarea "Details: Need new bar for spare room bath. New water filter for refrigerator - …" at bounding box center [402, 257] width 316 height 48
click at [303, 243] on textarea "Details: Need new bar for spare room bath. New water filter for refrigerator - …" at bounding box center [402, 257] width 316 height 48
click at [400, 240] on textarea "Details: Need new towel bar for spare room bath. New water filter for refrigera…" at bounding box center [402, 257] width 316 height 48
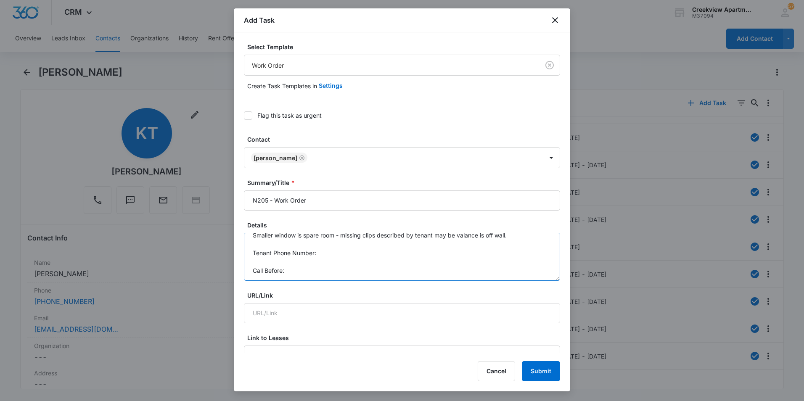
scroll to position [35, 0]
click at [302, 235] on textarea "Details: Need new towel bar for spare room bath. New water filter for refrigera…" at bounding box center [402, 257] width 316 height 48
click at [435, 237] on textarea "Details: Need new towel bar for spare room bath. New water filter for refrigera…" at bounding box center [402, 257] width 316 height 48
click at [339, 259] on textarea "Details: Need new towel bar for spare room bath. New water filter for refrigera…" at bounding box center [402, 257] width 316 height 48
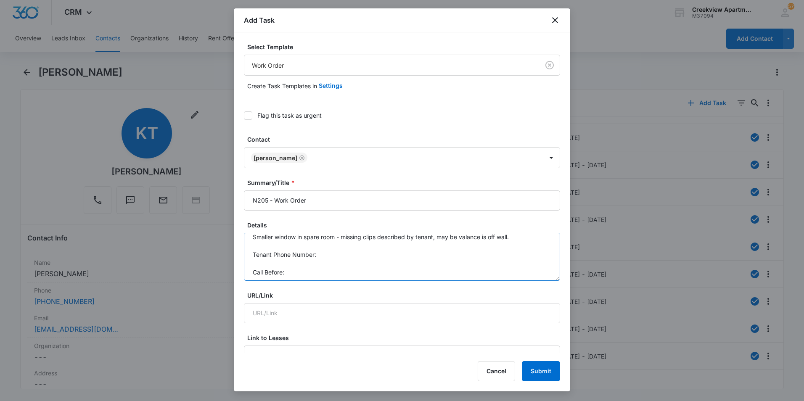
click at [335, 250] on textarea "Details: Need new towel bar for spare room bath. New water filter for refrigera…" at bounding box center [402, 257] width 316 height 48
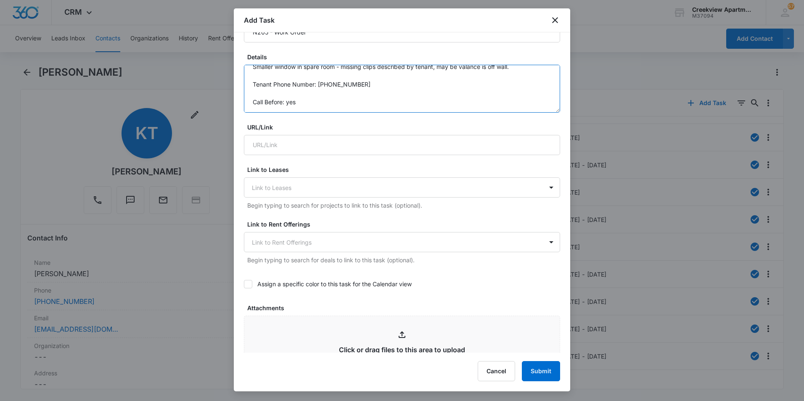
scroll to position [457, 0]
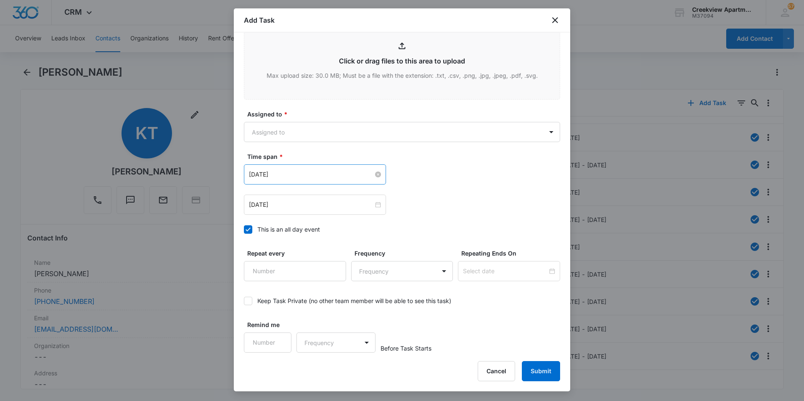
type textarea "Details: Need new towel bar for spare room bath. New water filter for refrigera…"
click at [335, 172] on input "Jan 31, 2023" at bounding box center [311, 174] width 125 height 9
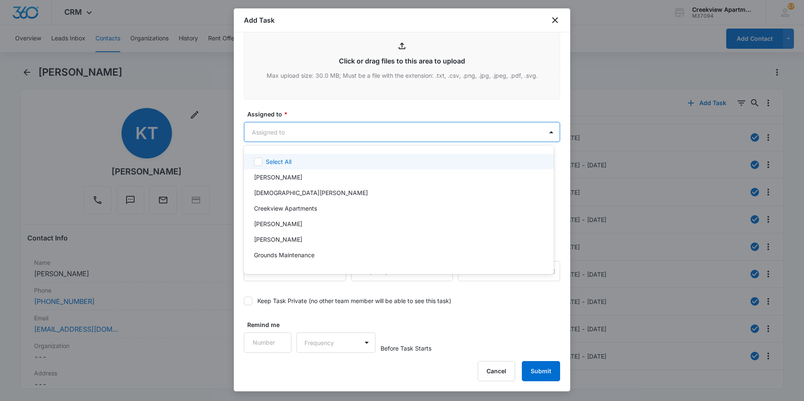
click at [345, 126] on body "CRM Apps Reputation Websites Forms CRM Email Social Content Files Brand AI Assi…" at bounding box center [402, 200] width 804 height 401
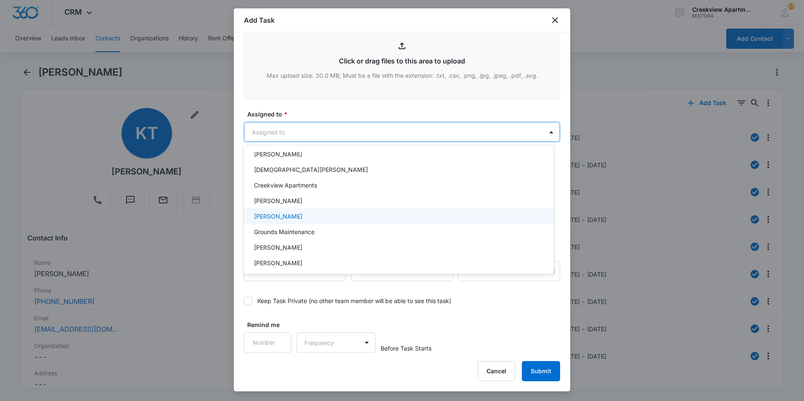
scroll to position [42, 0]
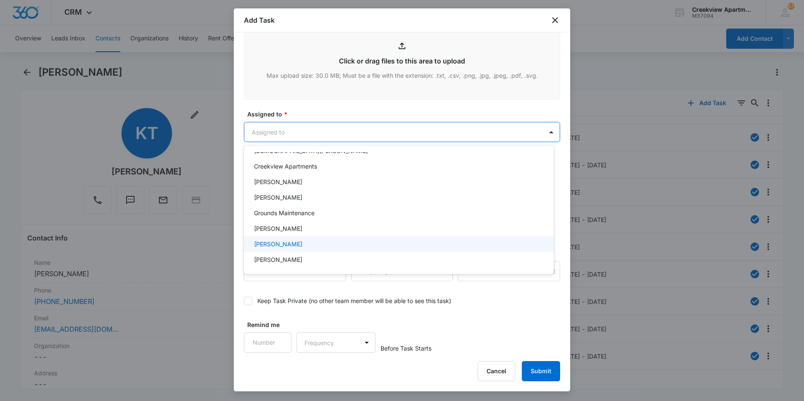
click at [286, 247] on p "Javier Garcia" at bounding box center [278, 244] width 48 height 9
click at [363, 101] on div at bounding box center [402, 200] width 804 height 401
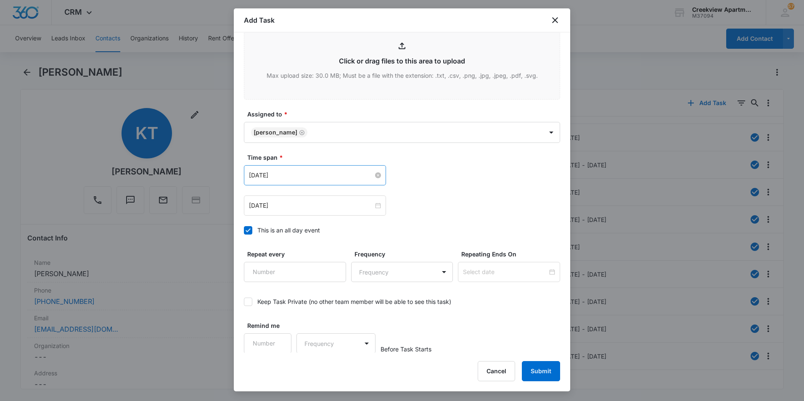
click at [366, 179] on input "Jan 31, 2023" at bounding box center [311, 175] width 125 height 9
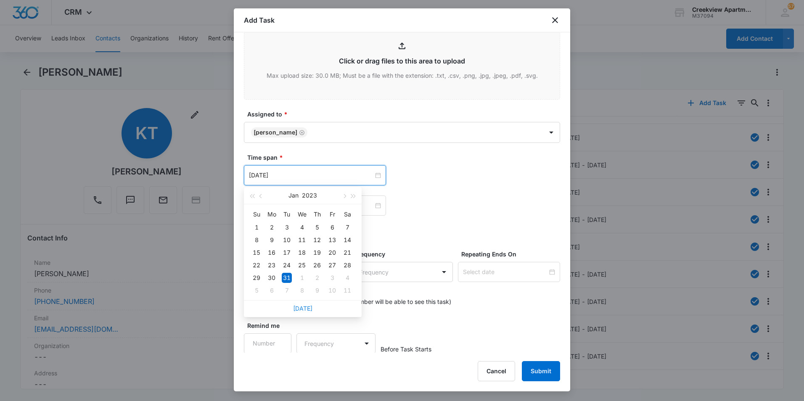
click at [303, 308] on link "Today" at bounding box center [302, 308] width 19 height 7
type input "Oct 13, 2025"
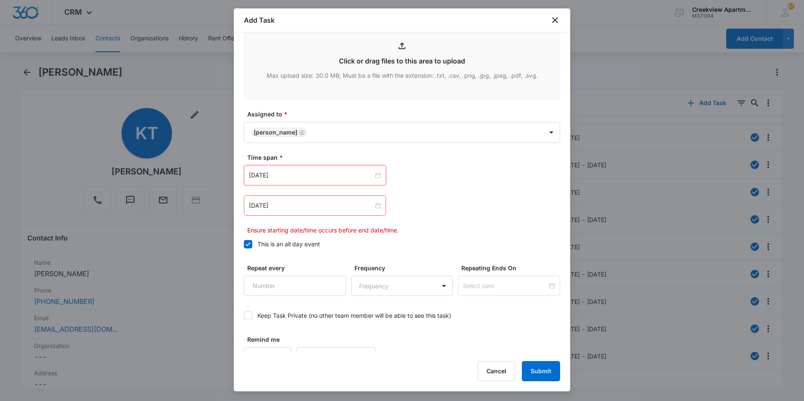
click at [380, 203] on div "Jan 31, 2023" at bounding box center [315, 206] width 142 height 20
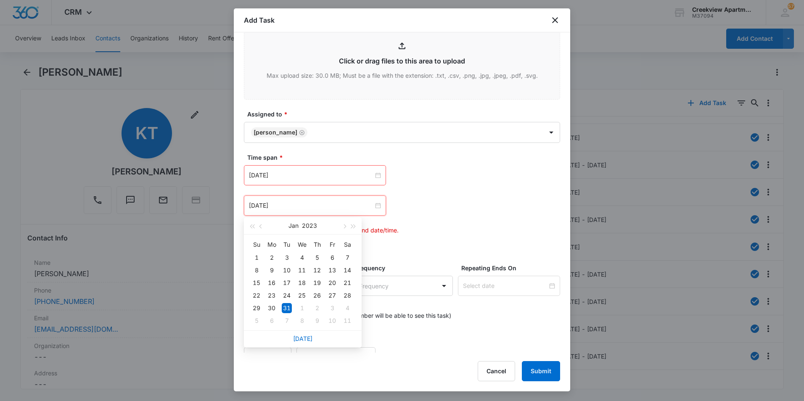
click at [291, 336] on div "Today" at bounding box center [303, 339] width 118 height 17
click at [296, 338] on link "Today" at bounding box center [302, 338] width 19 height 7
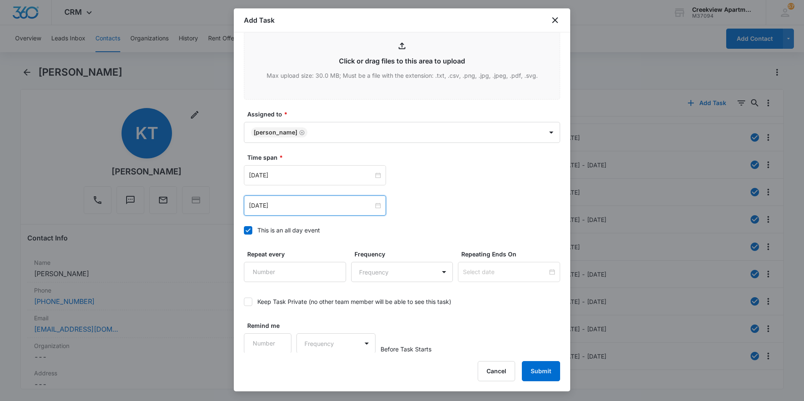
click at [373, 210] on div "Oct 13, 2025" at bounding box center [315, 206] width 142 height 20
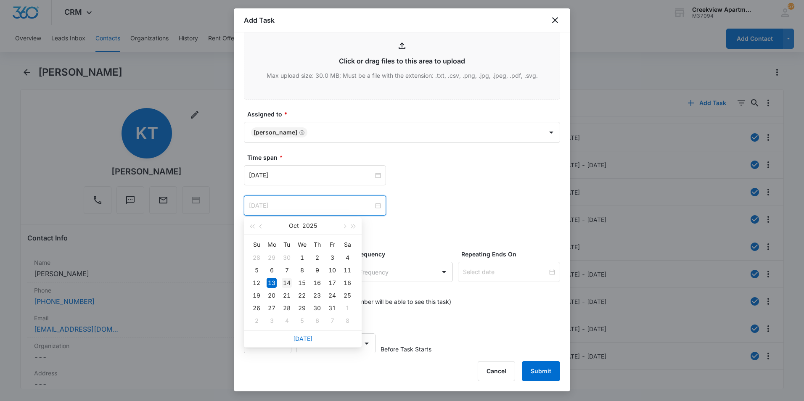
type input "Oct 14, 2025"
click at [290, 284] on div "14" at bounding box center [287, 283] width 10 height 10
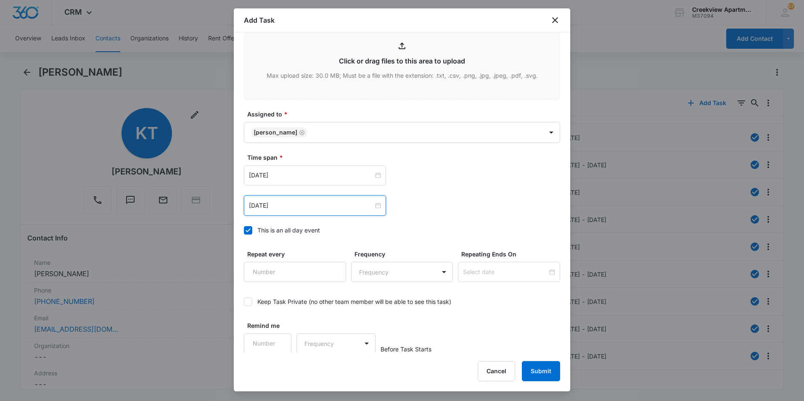
click at [515, 202] on div "Oct 14, 2025 Oct 2025 Su Mo Tu We Th Fr Sa 28 29 30 1 2 3 4 5 6 7 8 9 10 11 12 …" at bounding box center [402, 206] width 316 height 20
click at [537, 366] on button "Submit" at bounding box center [541, 371] width 38 height 20
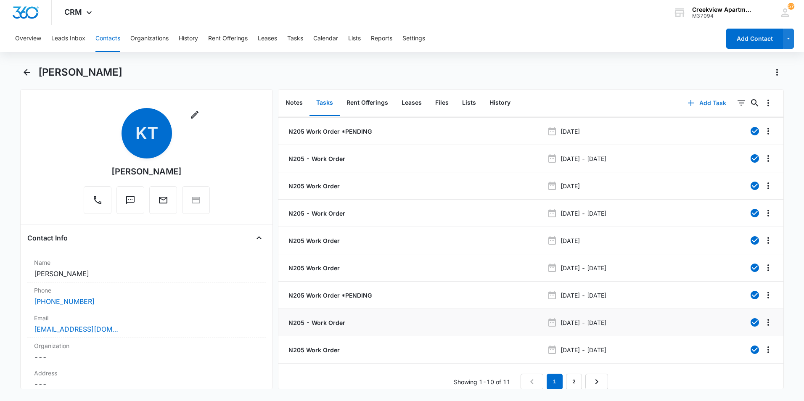
scroll to position [33, 0]
click at [569, 381] on link "2" at bounding box center [574, 381] width 16 height 16
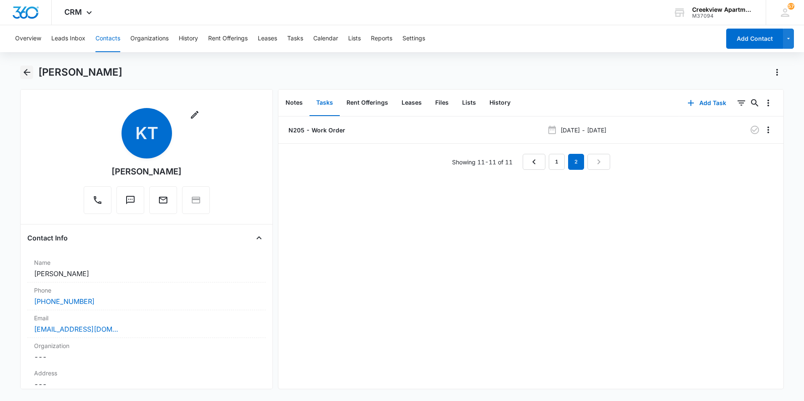
click at [29, 77] on icon "Back" at bounding box center [27, 72] width 10 height 10
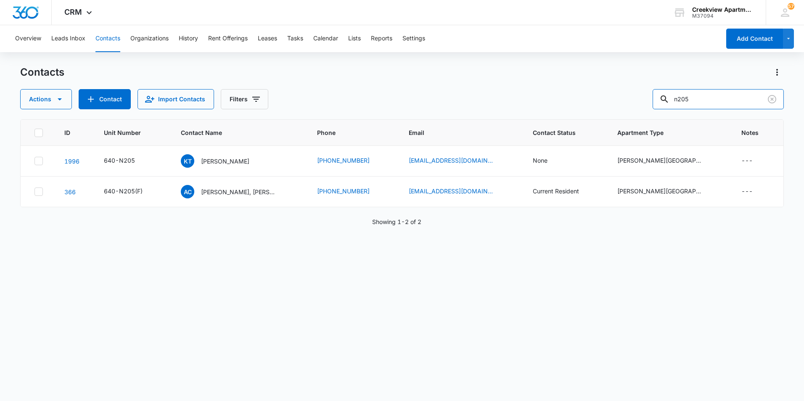
drag, startPoint x: 713, startPoint y: 101, endPoint x: 659, endPoint y: 105, distance: 54.0
click at [659, 105] on div "Actions Contact Import Contacts Filters n205" at bounding box center [402, 99] width 764 height 20
type input "h205"
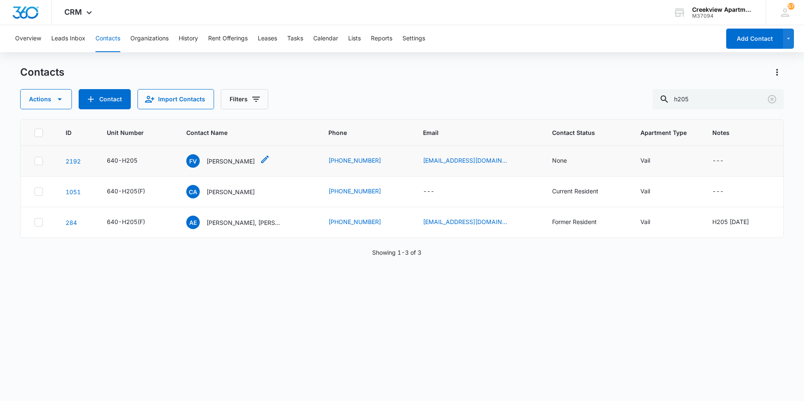
click at [210, 157] on p "Fabian Villegas" at bounding box center [231, 161] width 48 height 9
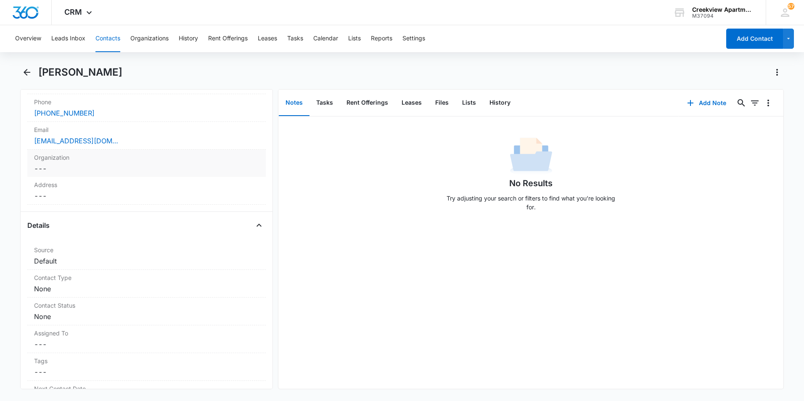
scroll to position [84, 0]
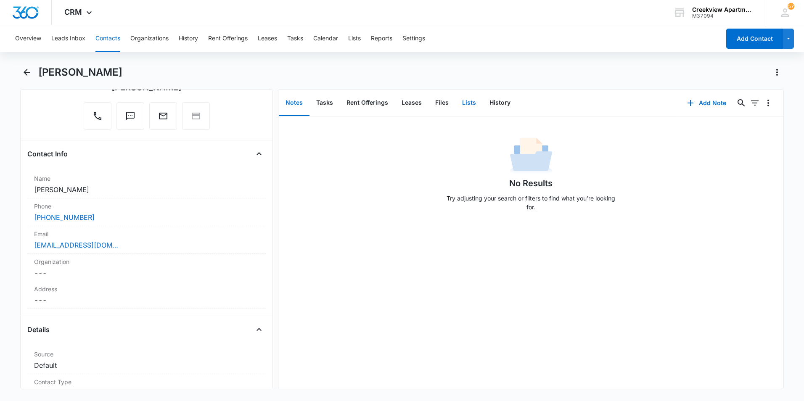
click at [463, 101] on button "Lists" at bounding box center [469, 103] width 27 height 26
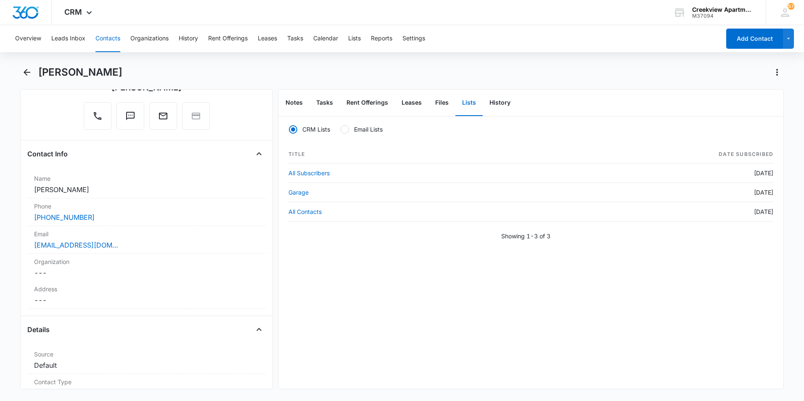
click at [456, 100] on button "Lists" at bounding box center [469, 103] width 27 height 26
click at [449, 105] on button "Files" at bounding box center [442, 103] width 27 height 26
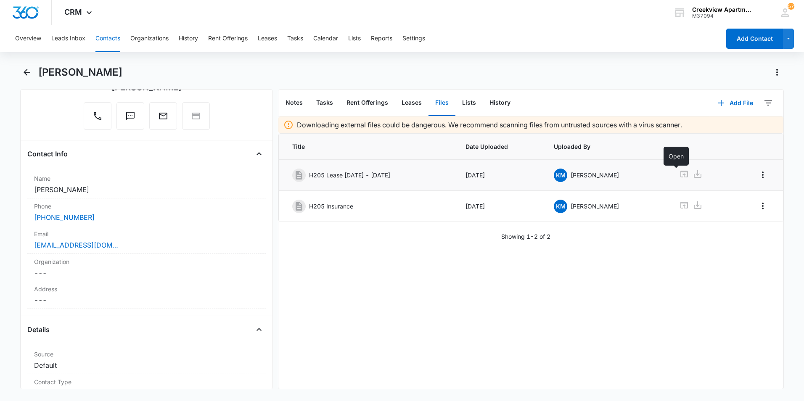
click at [680, 171] on icon at bounding box center [685, 174] width 10 height 10
click at [24, 66] on button "Back" at bounding box center [26, 72] width 13 height 13
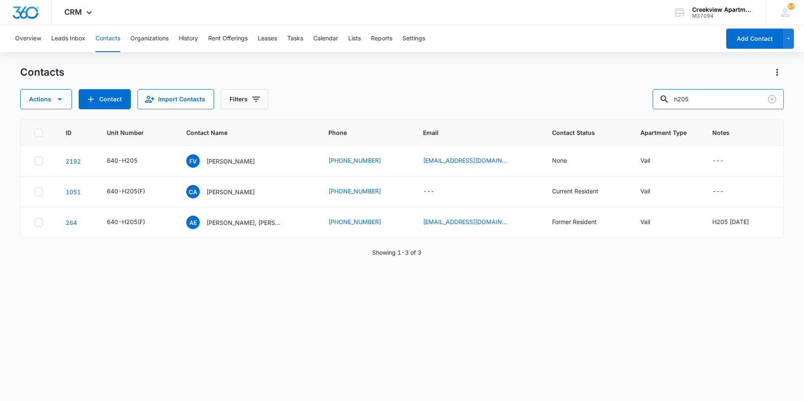
drag, startPoint x: 704, startPoint y: 98, endPoint x: 648, endPoint y: 98, distance: 55.1
click at [648, 98] on div "Actions Contact Import Contacts Filters h205" at bounding box center [402, 99] width 764 height 20
type input "a202"
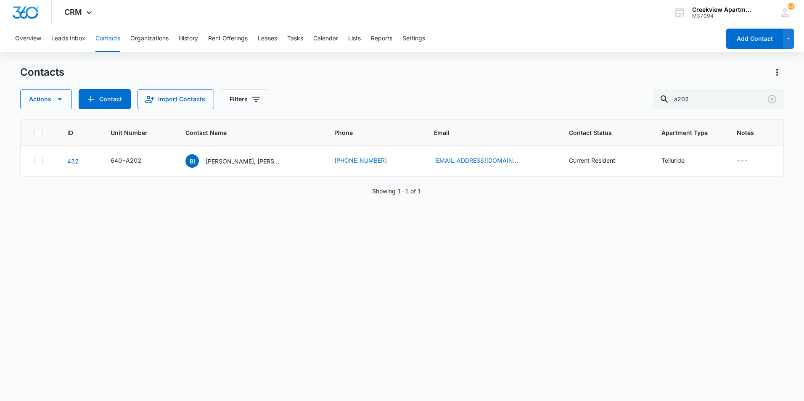
click at [715, 301] on div "ID Unit Number Contact Name Phone Email Contact Status Apartment Type Notes 432…" at bounding box center [402, 254] width 764 height 271
click at [240, 159] on p "Bernardo Islas, Alondra Samaniego" at bounding box center [244, 161] width 76 height 9
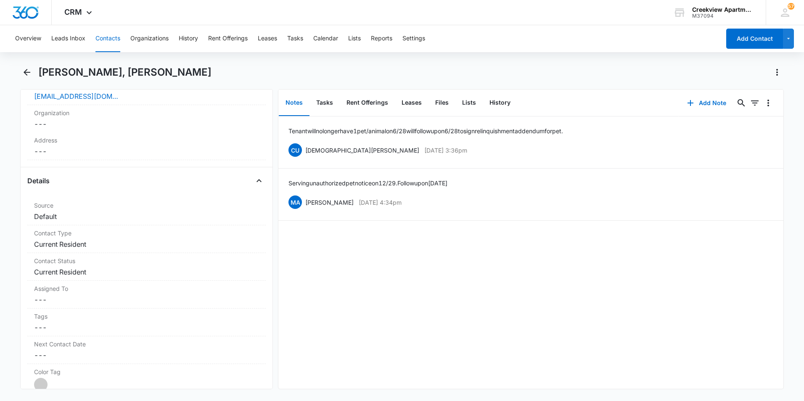
scroll to position [84, 0]
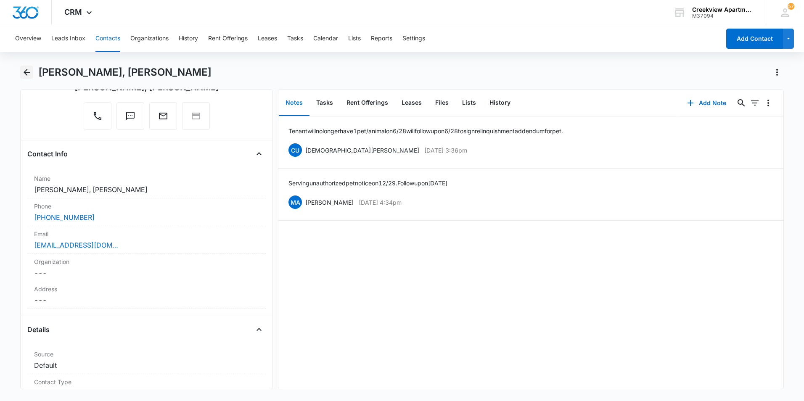
click at [28, 70] on icon "Back" at bounding box center [27, 72] width 10 height 10
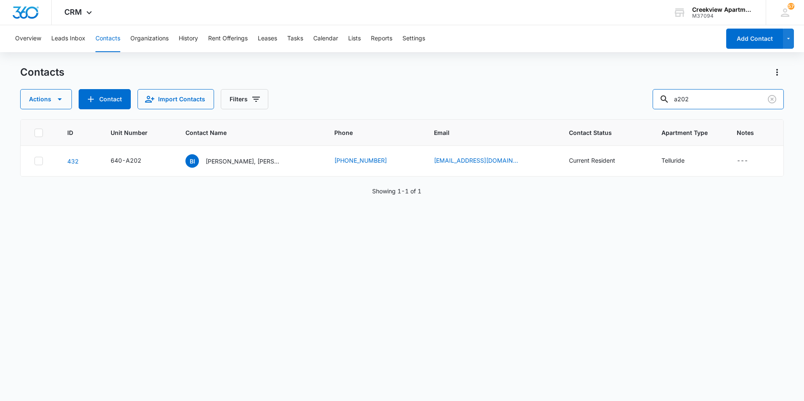
drag, startPoint x: 690, startPoint y: 104, endPoint x: 648, endPoint y: 107, distance: 42.6
click at [645, 108] on div "Actions Contact Import Contacts Filters a202" at bounding box center [402, 99] width 764 height 20
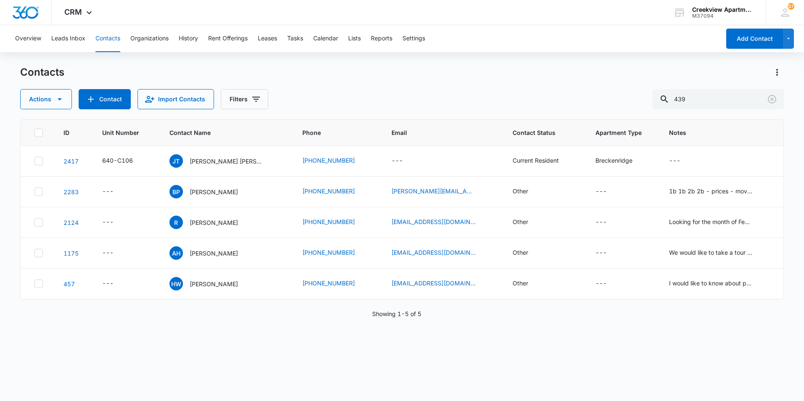
click at [371, 67] on div "Contacts" at bounding box center [402, 72] width 764 height 13
drag, startPoint x: 713, startPoint y: 98, endPoint x: 645, endPoint y: 107, distance: 69.2
click at [645, 107] on div "Actions Contact Import Contacts Filters 439" at bounding box center [402, 99] width 764 height 20
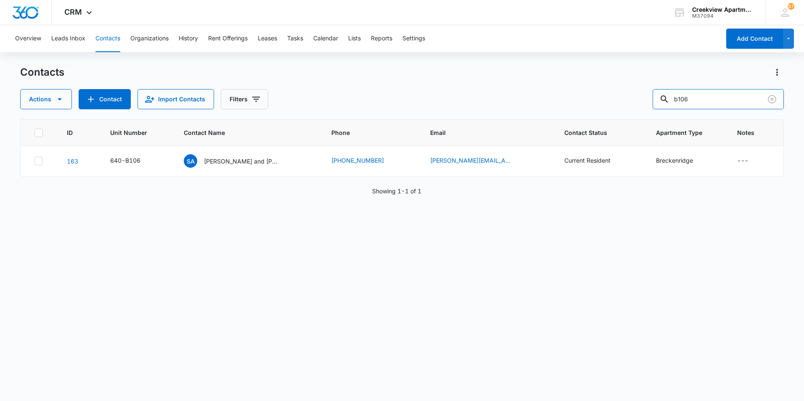
drag, startPoint x: 731, startPoint y: 106, endPoint x: 650, endPoint y: 111, distance: 80.9
click at [650, 111] on div "Contacts Actions Contact Import Contacts Filters b106 ID Unit Number Contact Na…" at bounding box center [402, 233] width 764 height 335
type input "mountainwood pet hospital"
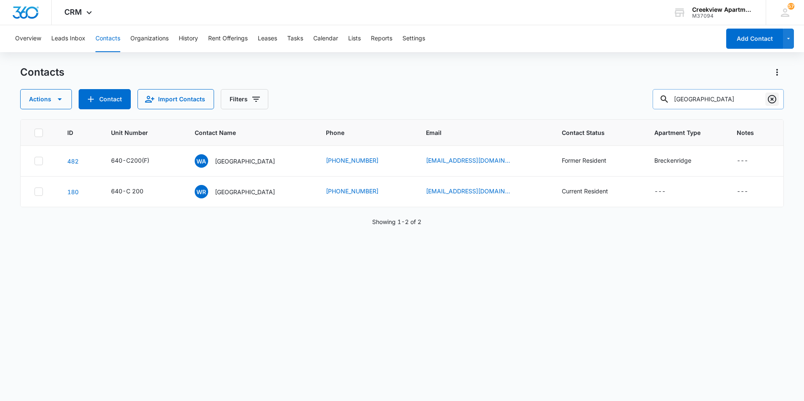
click at [772, 98] on icon "Clear" at bounding box center [772, 99] width 10 height 10
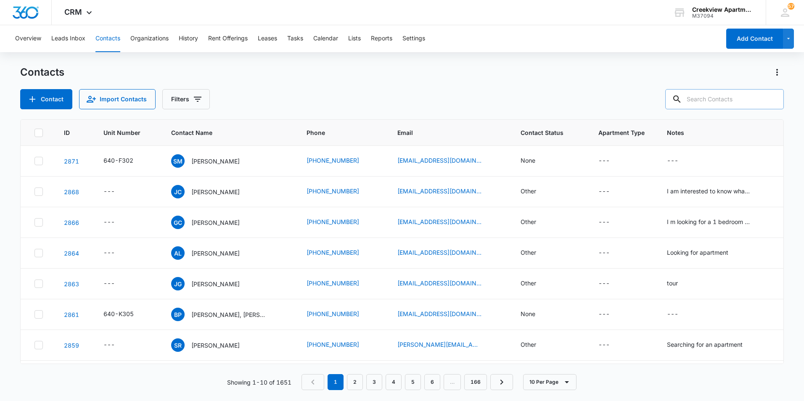
click at [725, 101] on input "text" at bounding box center [725, 99] width 119 height 20
type input "f303"
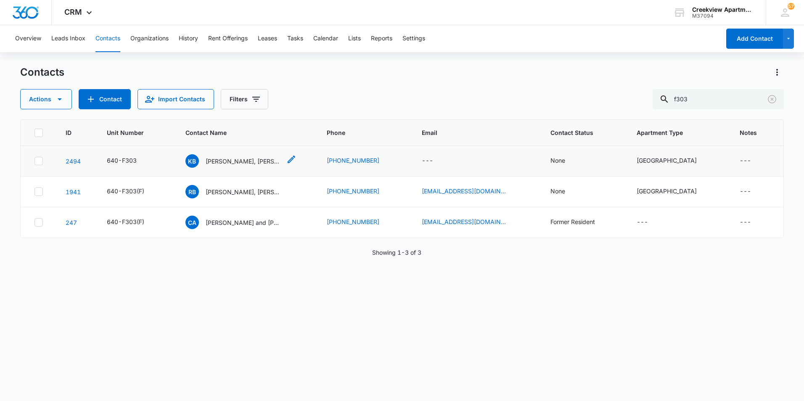
click at [229, 160] on p "Kristian Berning, Eric Swader, Alexa Rondeau" at bounding box center [244, 161] width 76 height 9
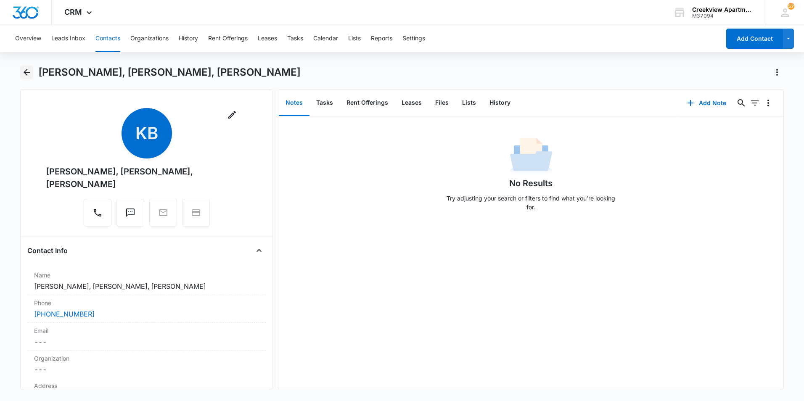
click at [22, 70] on icon "Back" at bounding box center [27, 72] width 10 height 10
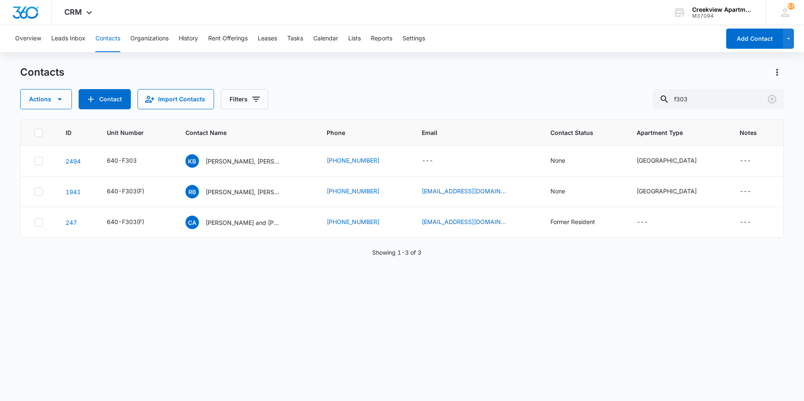
click at [325, 91] on div "Actions Contact Import Contacts Filters f303" at bounding box center [402, 99] width 764 height 20
click at [773, 93] on button "Clear" at bounding box center [772, 99] width 13 height 13
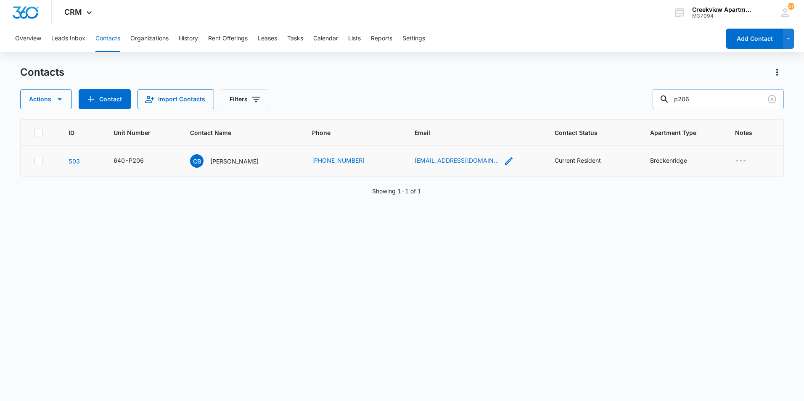
click at [504, 161] on icon "Email - chriss7cmb@gmail.com - Select to Edit Field" at bounding box center [509, 161] width 10 height 10
drag, startPoint x: 494, startPoint y: 108, endPoint x: 414, endPoint y: 109, distance: 80.8
click at [414, 109] on div "Email chriss7cmb@gmail.com Cancel Save" at bounding box center [468, 113] width 126 height 77
click at [467, 135] on button "Cancel" at bounding box center [474, 134] width 29 height 16
click at [702, 104] on input "p206" at bounding box center [718, 99] width 131 height 20
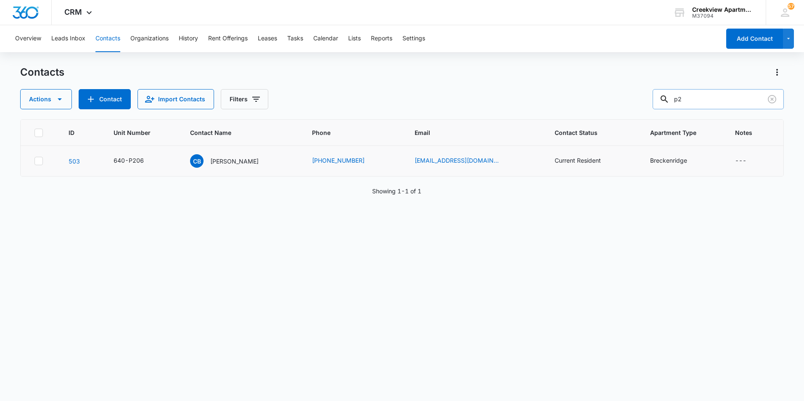
type input "p"
click at [729, 92] on input "text" at bounding box center [725, 99] width 119 height 20
type input "cook"
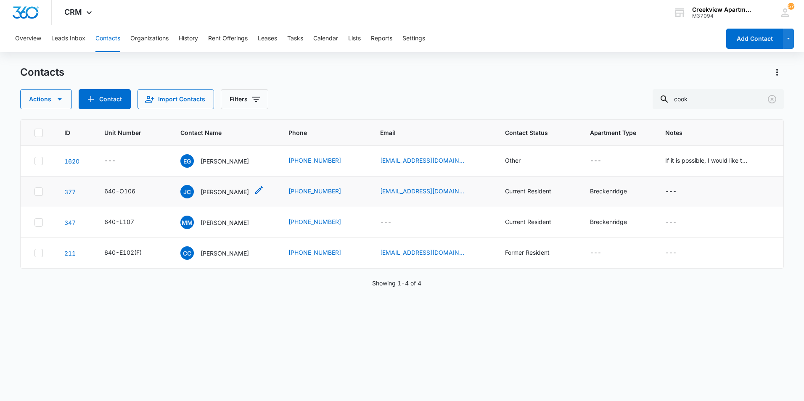
click at [225, 191] on p "James Cook" at bounding box center [225, 192] width 48 height 9
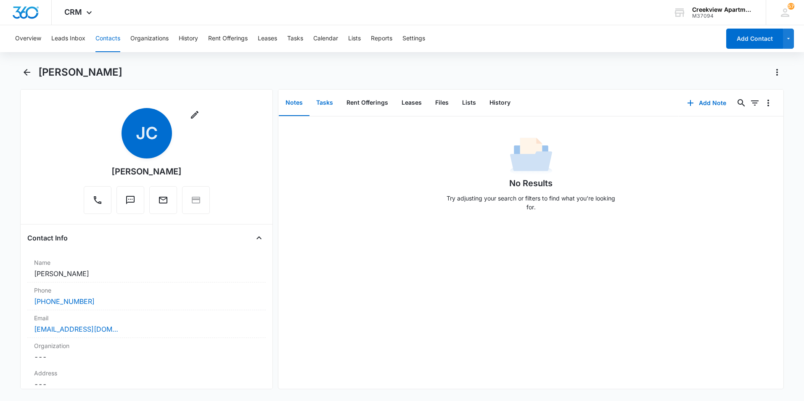
click at [332, 99] on button "Tasks" at bounding box center [325, 103] width 30 height 26
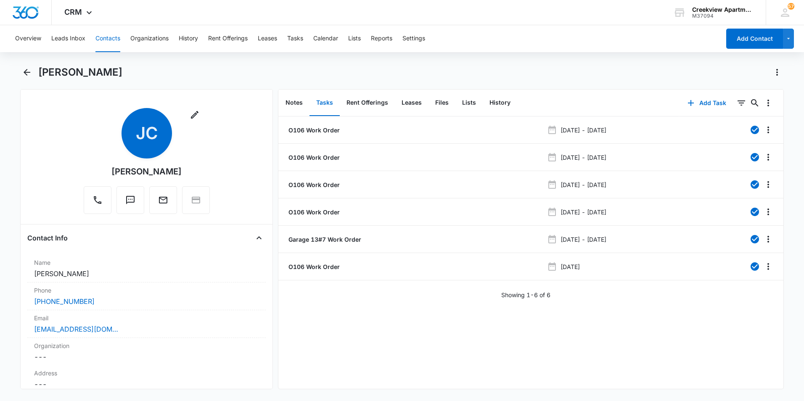
click at [422, 337] on div "O106 Work Order May 14, 2023 - May 15, 2023 O106 Work Order Oct 18, 2023 - Oct …" at bounding box center [531, 253] width 505 height 273
click at [307, 266] on p "O106 Work Order" at bounding box center [313, 267] width 53 height 9
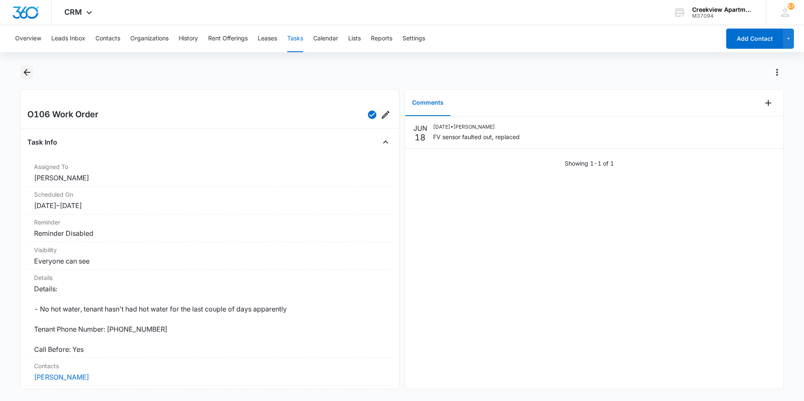
click at [32, 74] on icon "Back" at bounding box center [27, 72] width 10 height 10
click at [299, 36] on button "Tasks" at bounding box center [295, 38] width 16 height 27
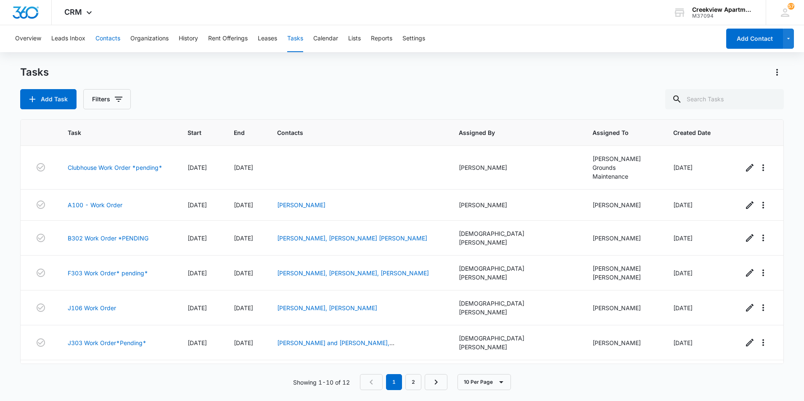
click at [108, 37] on button "Contacts" at bounding box center [108, 38] width 25 height 27
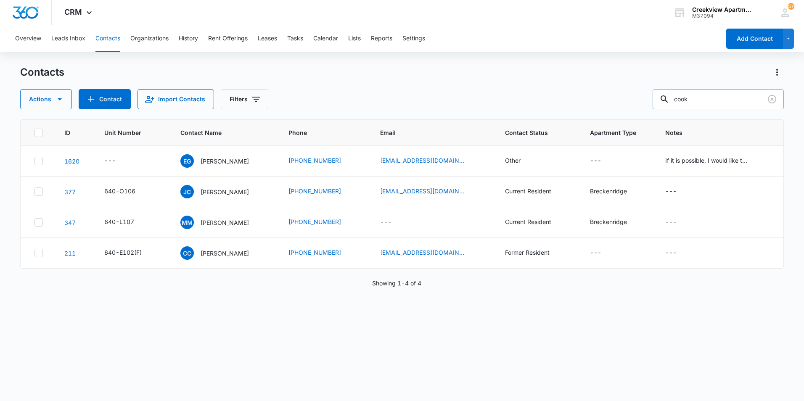
click at [710, 102] on input "cook" at bounding box center [718, 99] width 131 height 20
click at [209, 189] on p "James Cook" at bounding box center [225, 192] width 48 height 9
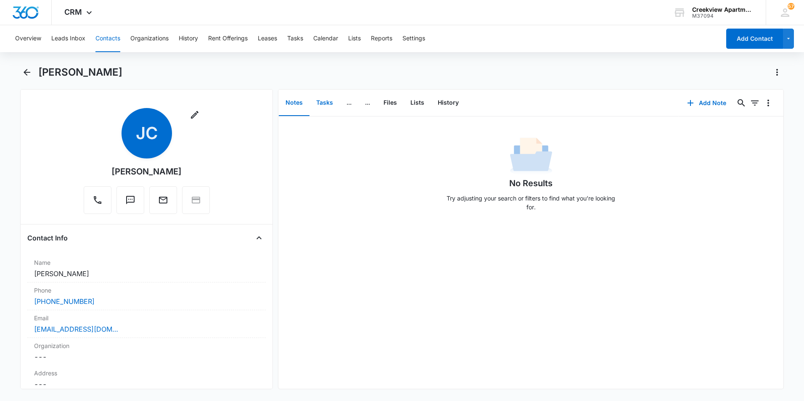
click at [332, 102] on button "Tasks" at bounding box center [325, 103] width 30 height 26
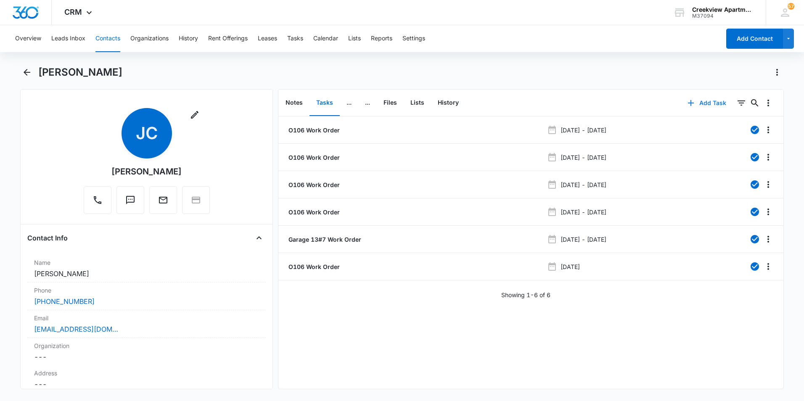
click at [698, 96] on button "Add Task" at bounding box center [708, 103] width 56 height 20
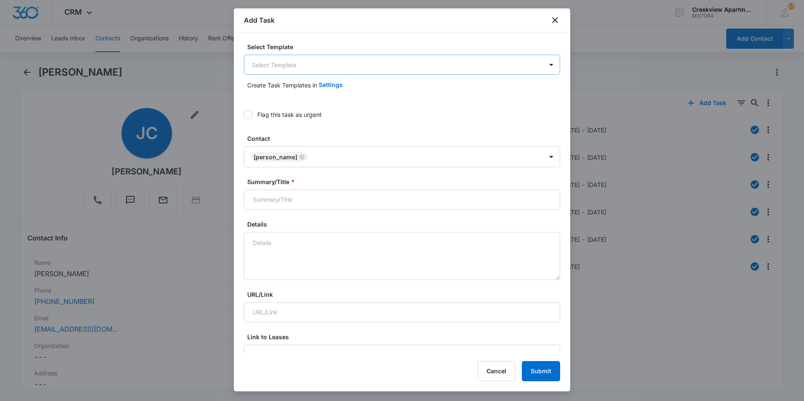
click at [369, 67] on body "CRM Apps Reputation Websites Forms CRM Email Social Content Files Brand AI Assi…" at bounding box center [402, 200] width 804 height 401
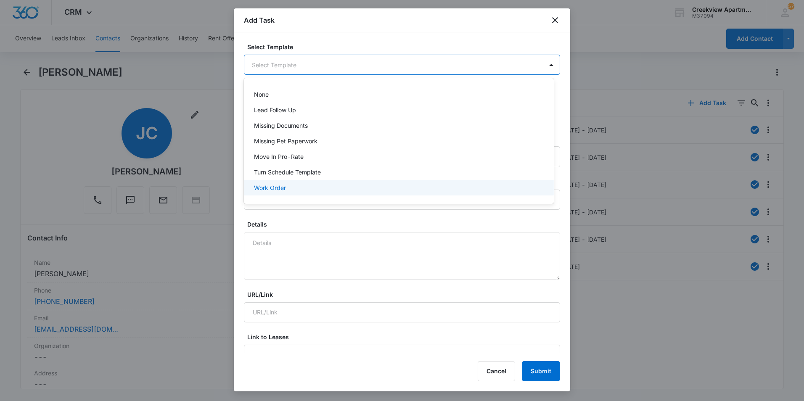
click at [287, 186] on div "Work Order" at bounding box center [398, 187] width 288 height 9
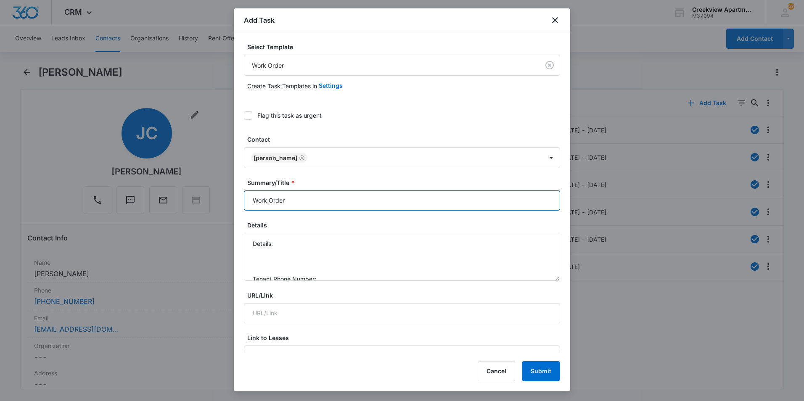
click at [248, 201] on input "Work Order" at bounding box center [402, 201] width 316 height 20
type input "O106 - Work Order"
click at [285, 247] on textarea "Details: Tenant Phone Number: Call Before:" at bounding box center [402, 257] width 316 height 48
click at [342, 253] on textarea "Details: Clothes not getting cleaned Tenant Phone Number: Call Before:" at bounding box center [402, 257] width 316 height 48
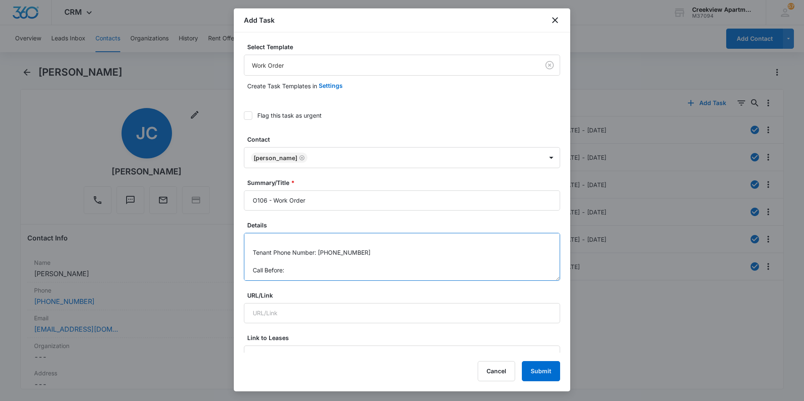
click at [320, 274] on textarea "Details: Clothes not getting cleaned Tenant Phone Number: 9703979451 Call Befor…" at bounding box center [402, 257] width 316 height 48
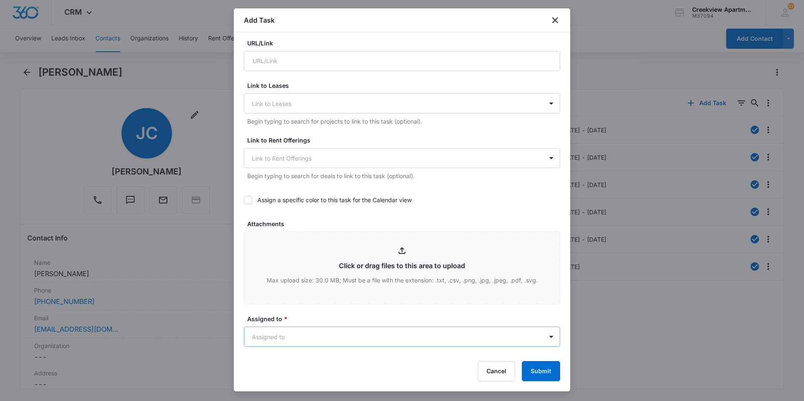
scroll to position [457, 0]
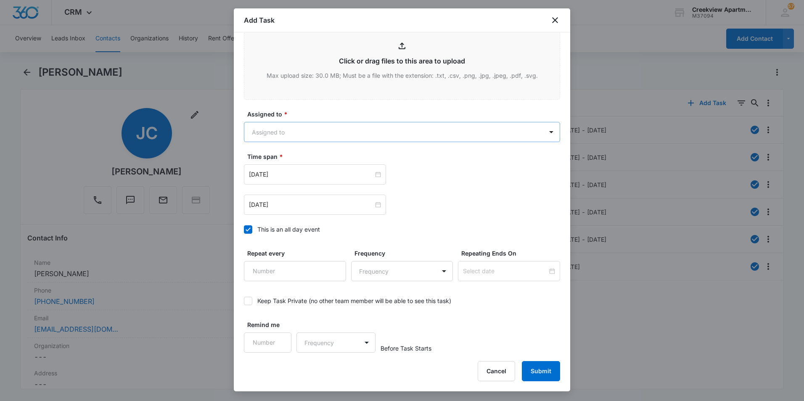
type textarea "Details: Clothes not getting cleaned Tenant Phone Number: 9703979451 Call Befor…"
click at [297, 133] on body "CRM Apps Reputation Websites Forms CRM Email Social Content Files Brand AI Assi…" at bounding box center [402, 200] width 804 height 401
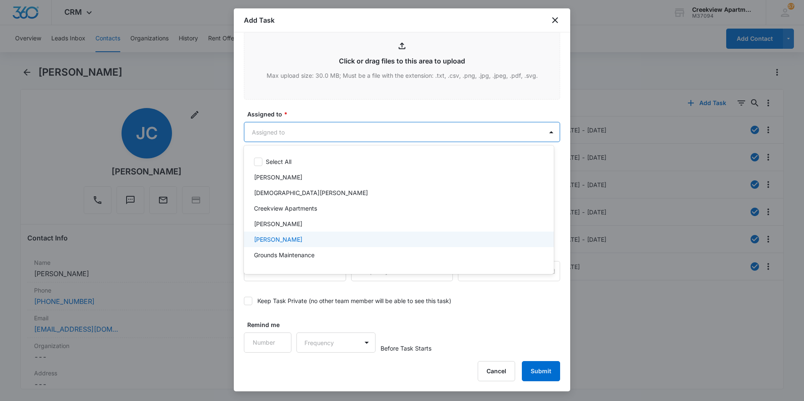
scroll to position [42, 0]
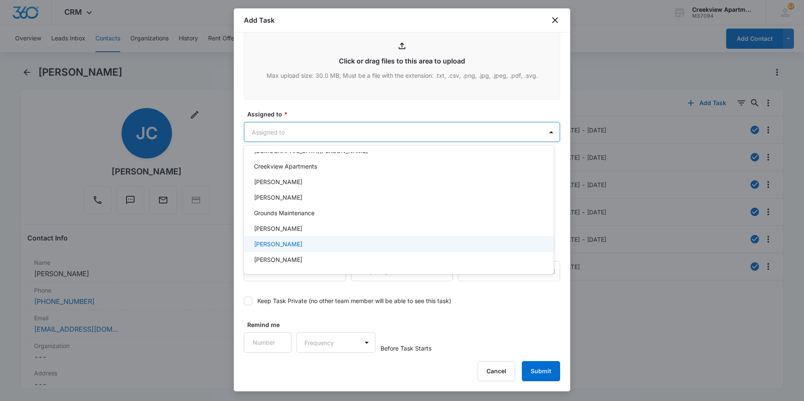
click at [281, 242] on p "Javier Garcia" at bounding box center [278, 244] width 48 height 9
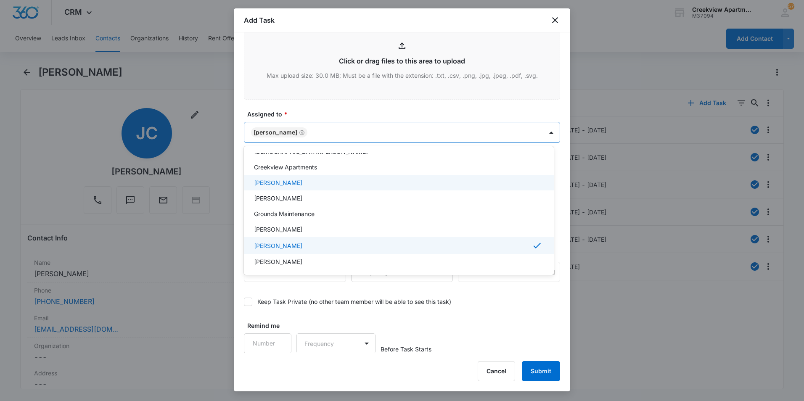
click at [349, 104] on div at bounding box center [402, 200] width 804 height 401
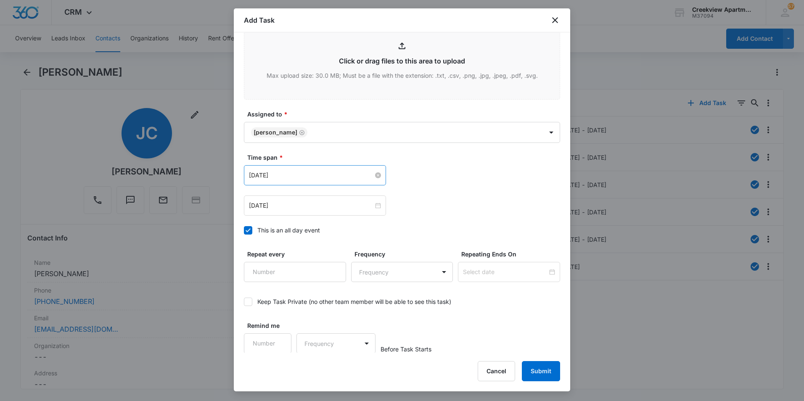
click at [377, 178] on div "Jan 31, 2023" at bounding box center [315, 175] width 132 height 9
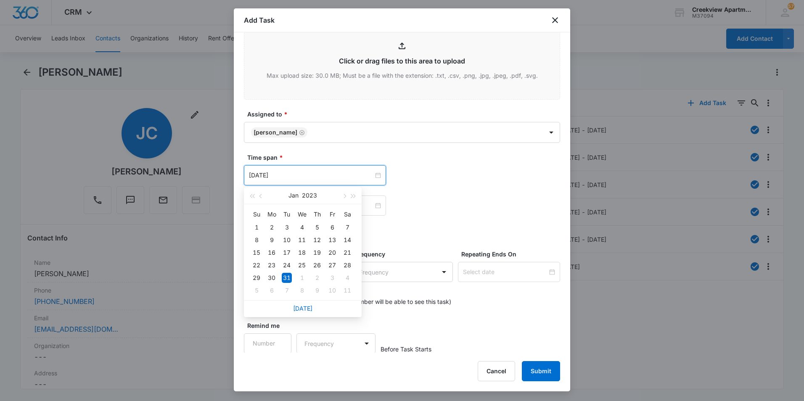
click at [292, 305] on div "Today" at bounding box center [303, 308] width 118 height 17
click at [301, 309] on link "Today" at bounding box center [302, 308] width 19 height 7
type input "Oct 13, 2025"
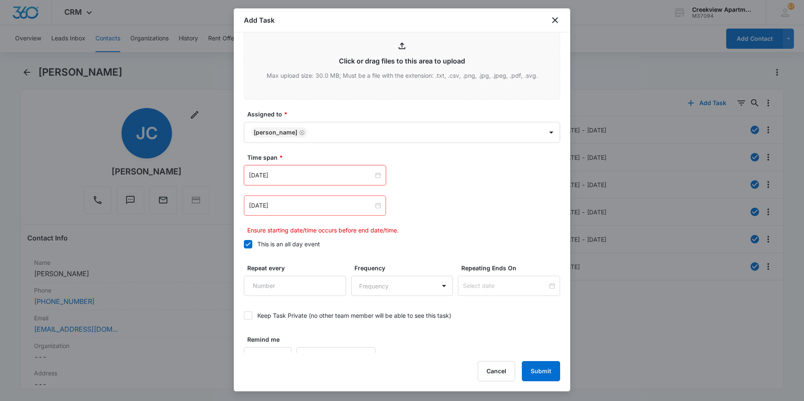
click at [454, 185] on div "Oct 13, 2025 Oct 2025 Su Mo Tu We Th Fr Sa 28 29 30 1 2 3 4 5 6 7 8 9 10 11 12 …" at bounding box center [402, 175] width 316 height 20
click at [334, 210] on input "Jan 31, 2023" at bounding box center [311, 205] width 125 height 9
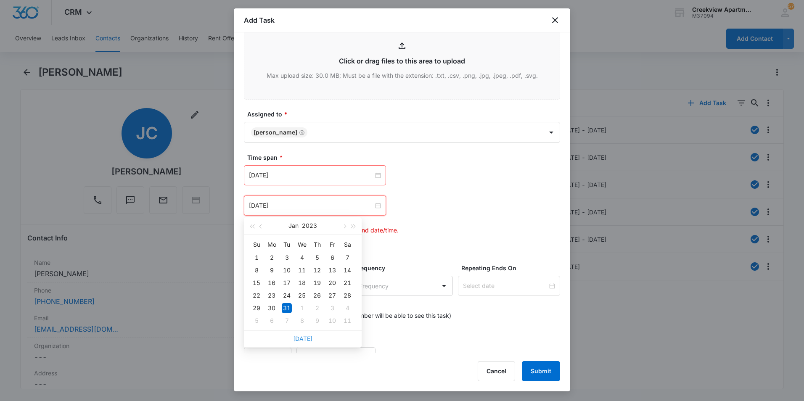
click at [299, 338] on link "Today" at bounding box center [302, 338] width 19 height 7
type input "Oct 13, 2025"
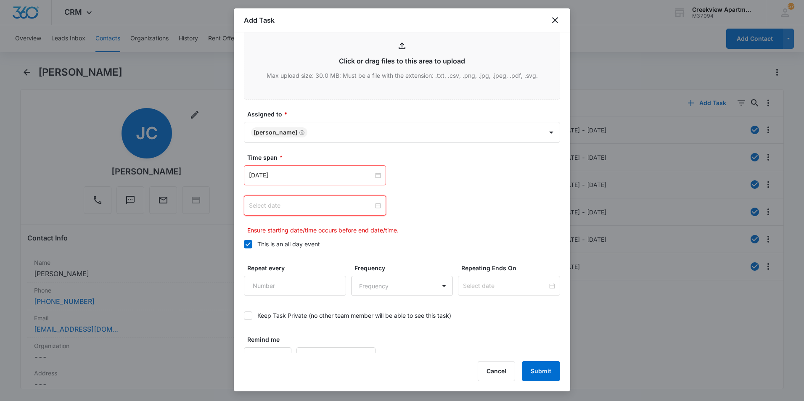
click at [382, 210] on div at bounding box center [315, 206] width 142 height 20
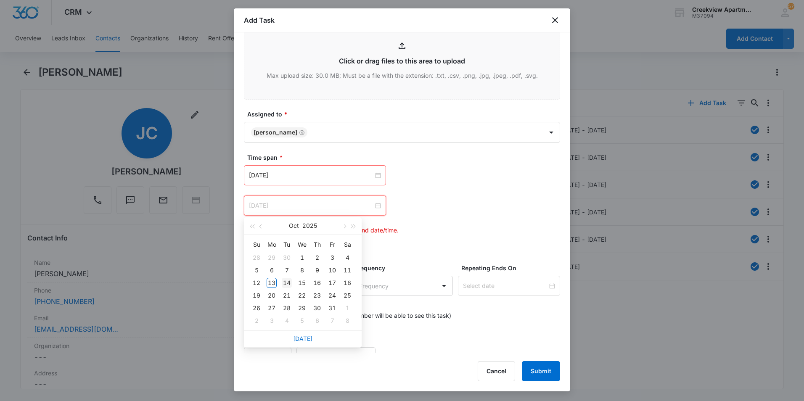
type input "Oct 14, 2025"
click at [287, 284] on div "14" at bounding box center [287, 283] width 10 height 10
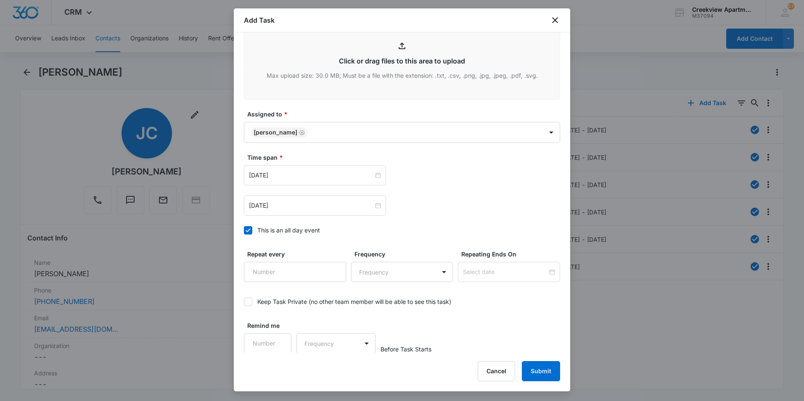
click at [461, 199] on div "Oct 14, 2025 Oct 2025 Su Mo Tu We Th Fr Sa 28 29 30 1 2 3 4 5 6 7 8 9 10 11 12 …" at bounding box center [402, 206] width 316 height 20
click at [543, 377] on button "Submit" at bounding box center [541, 371] width 38 height 20
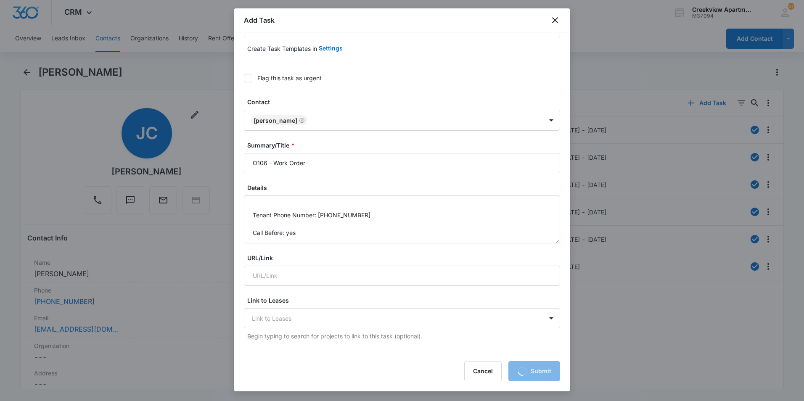
scroll to position [0, 0]
